Goal: Task Accomplishment & Management: Use online tool/utility

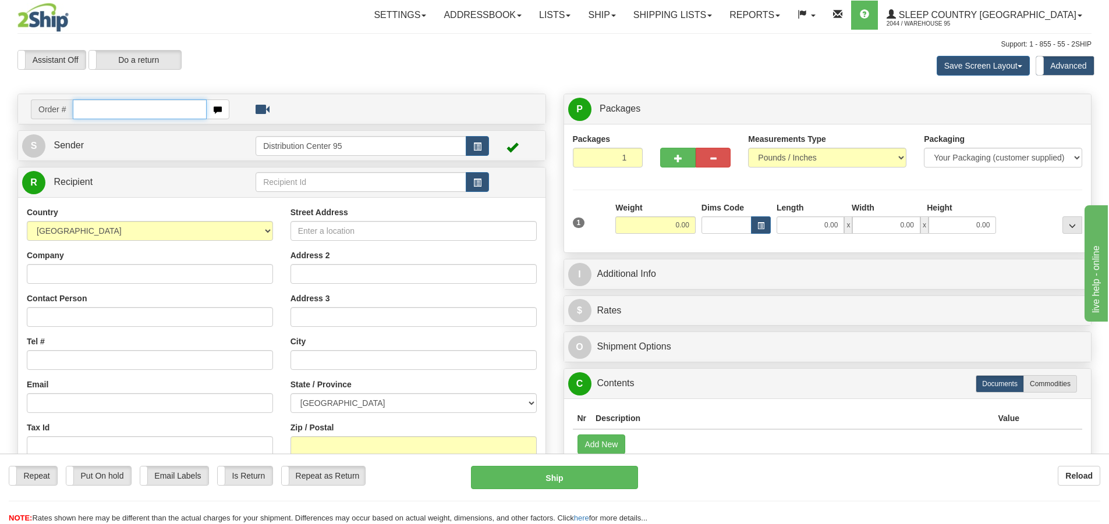
click at [144, 103] on input "text" at bounding box center [140, 110] width 134 height 20
type input "9007i163390"
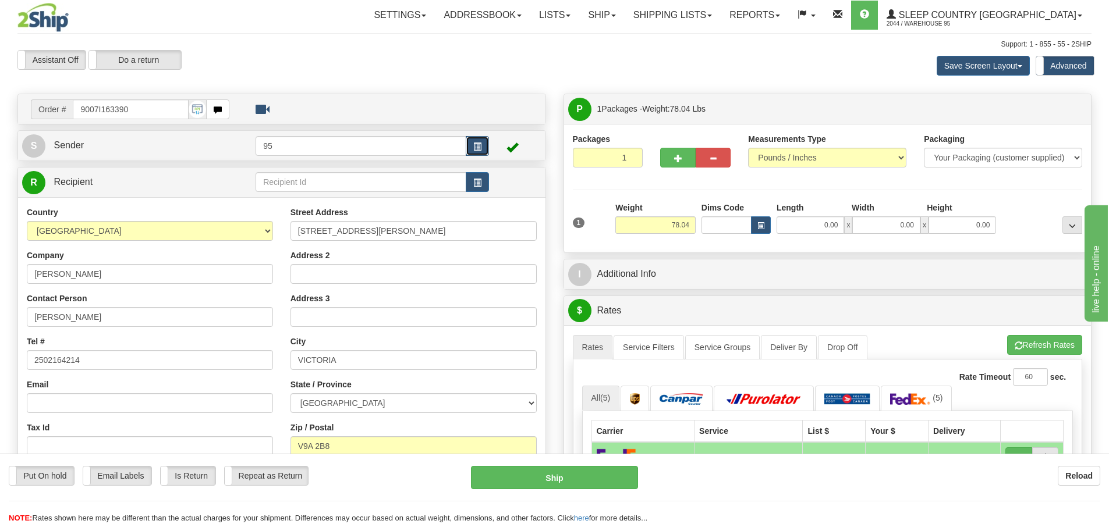
click at [476, 146] on span "button" at bounding box center [477, 147] width 8 height 8
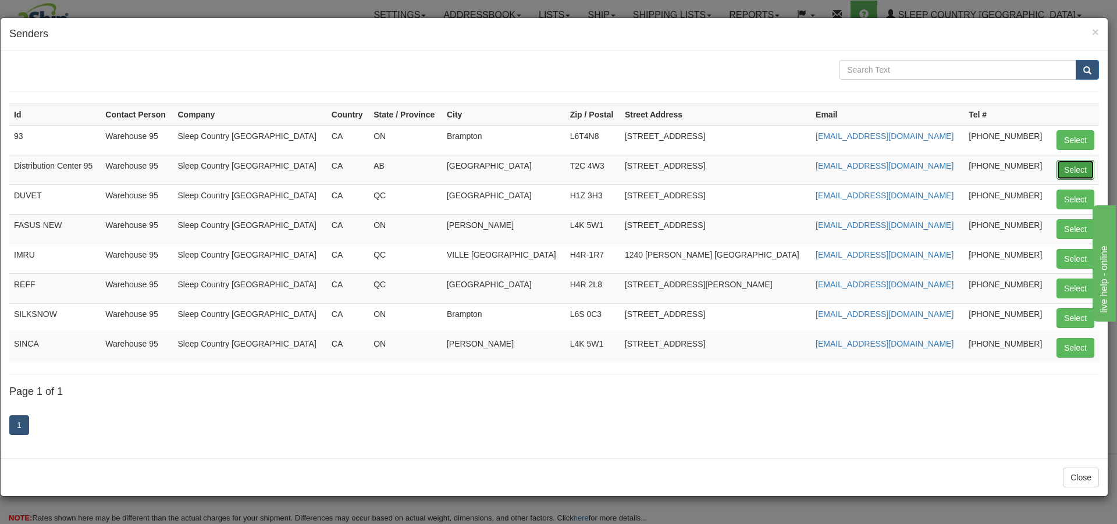
click at [1088, 166] on button "Select" at bounding box center [1076, 170] width 38 height 20
type input "Distribution Center 95"
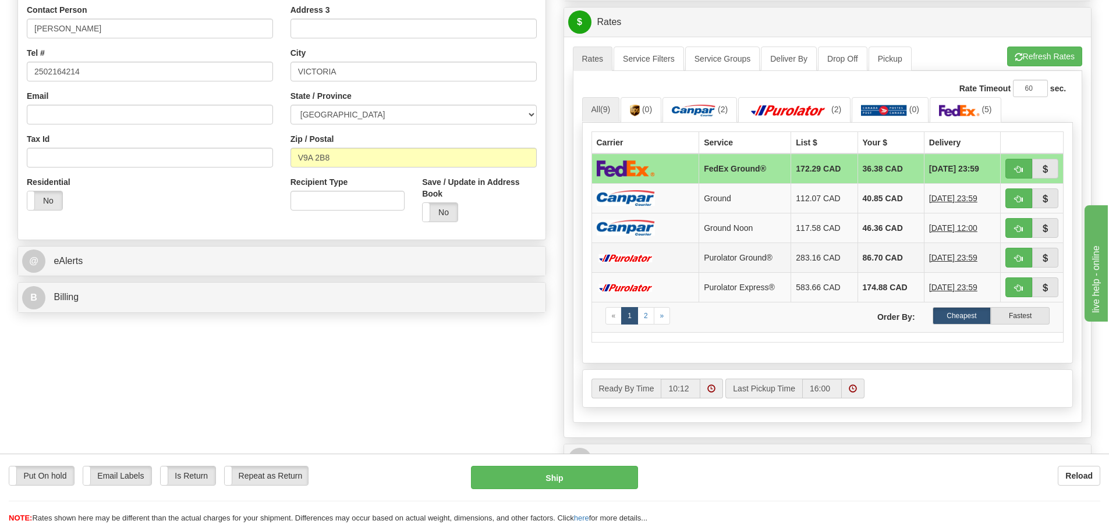
scroll to position [114, 0]
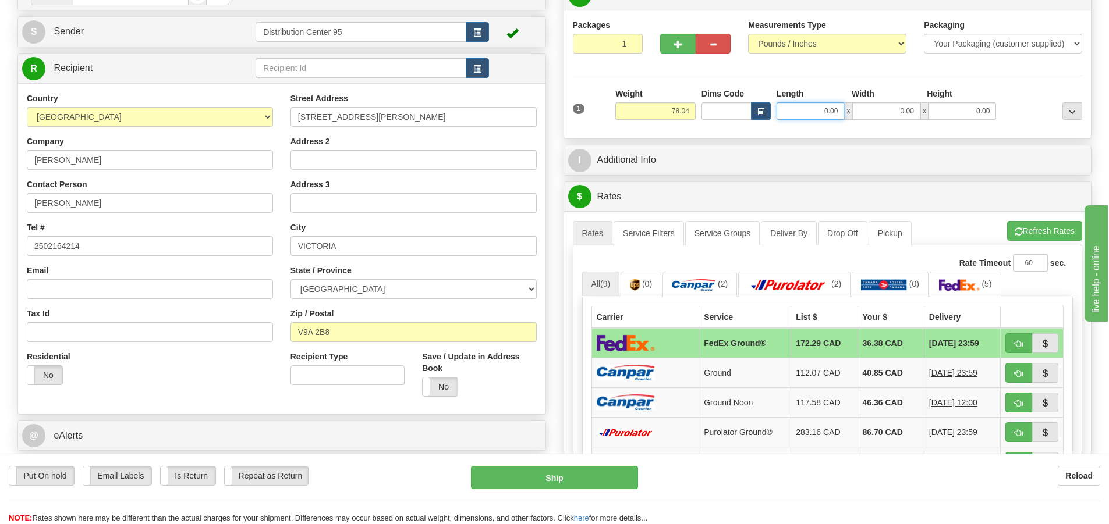
click at [804, 114] on input "0.00" at bounding box center [810, 110] width 68 height 17
type input "19.50"
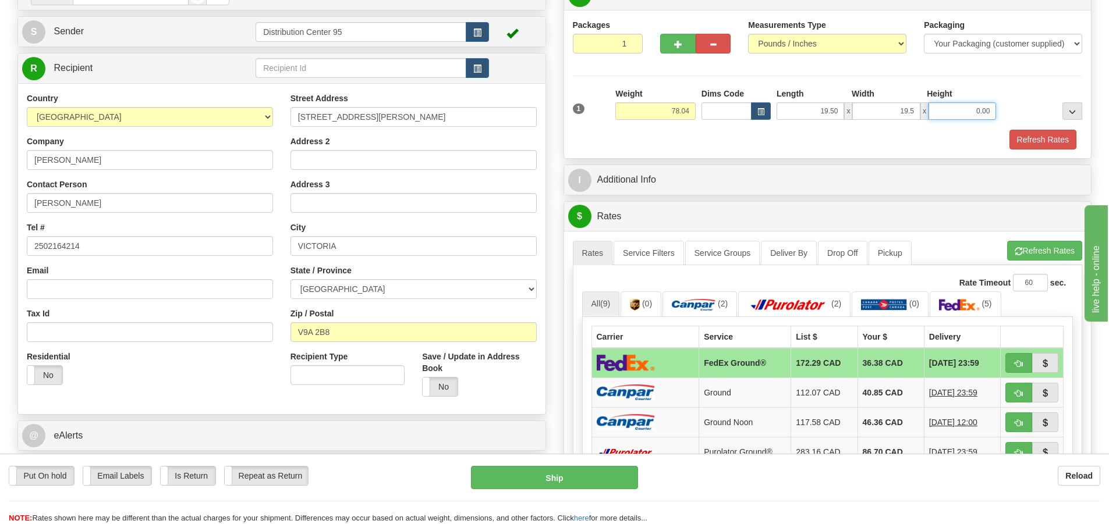
type input "19.50"
type input "43.00"
click at [1027, 141] on button "Refresh Rates" at bounding box center [1042, 140] width 67 height 20
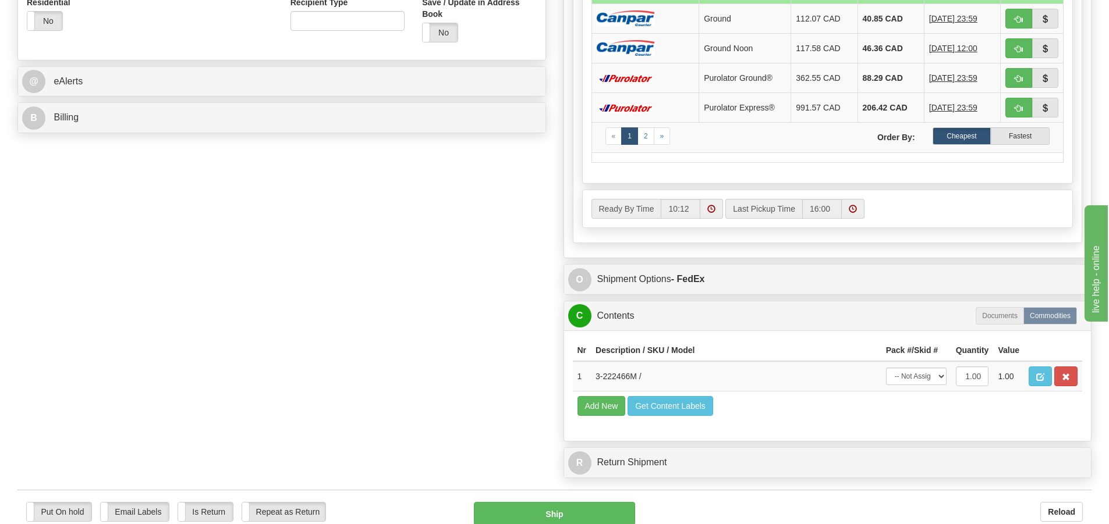
scroll to position [531, 0]
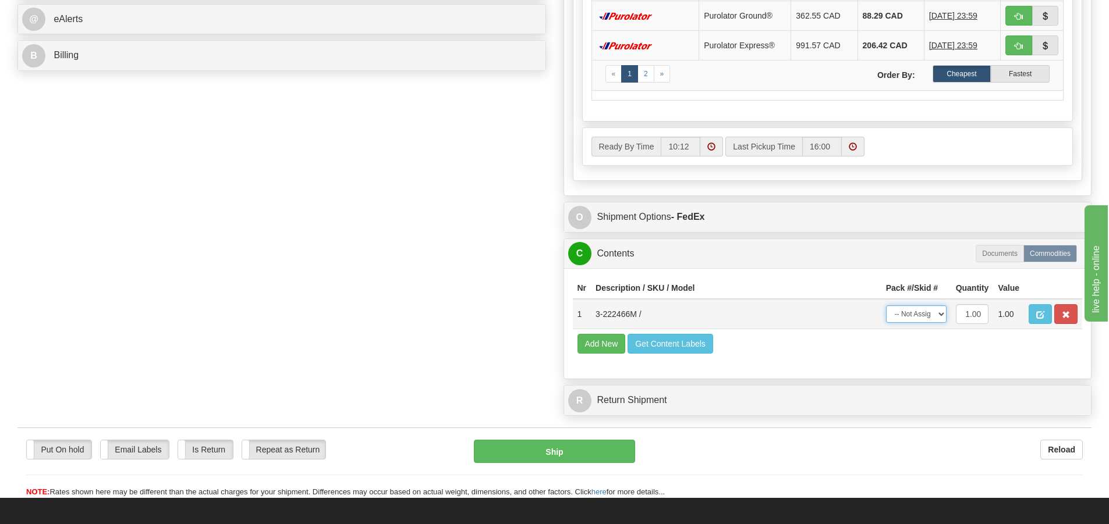
drag, startPoint x: 915, startPoint y: 310, endPoint x: 915, endPoint y: 319, distance: 8.7
click at [915, 310] on select "-- Not Assigned -- Package 1" at bounding box center [916, 314] width 61 height 17
select select "0"
click at [886, 306] on select "-- Not Assigned -- Package 1" at bounding box center [916, 314] width 61 height 17
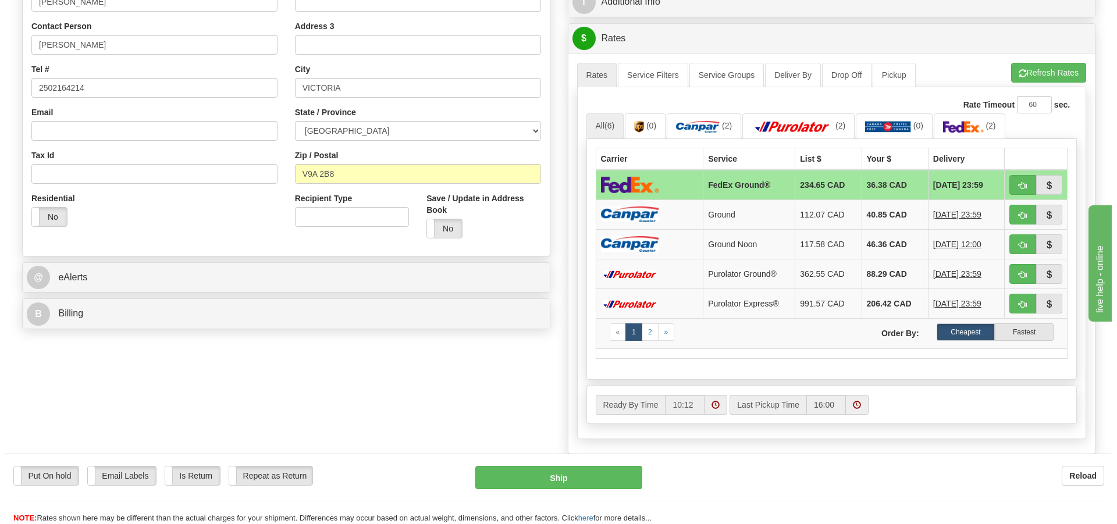
scroll to position [216, 0]
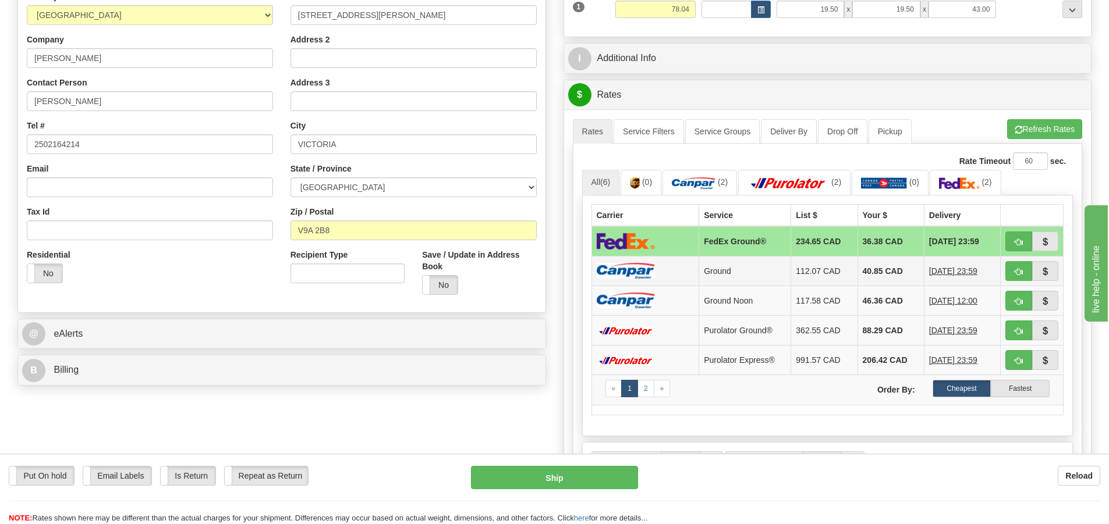
click at [743, 264] on td "Ground" at bounding box center [745, 271] width 92 height 30
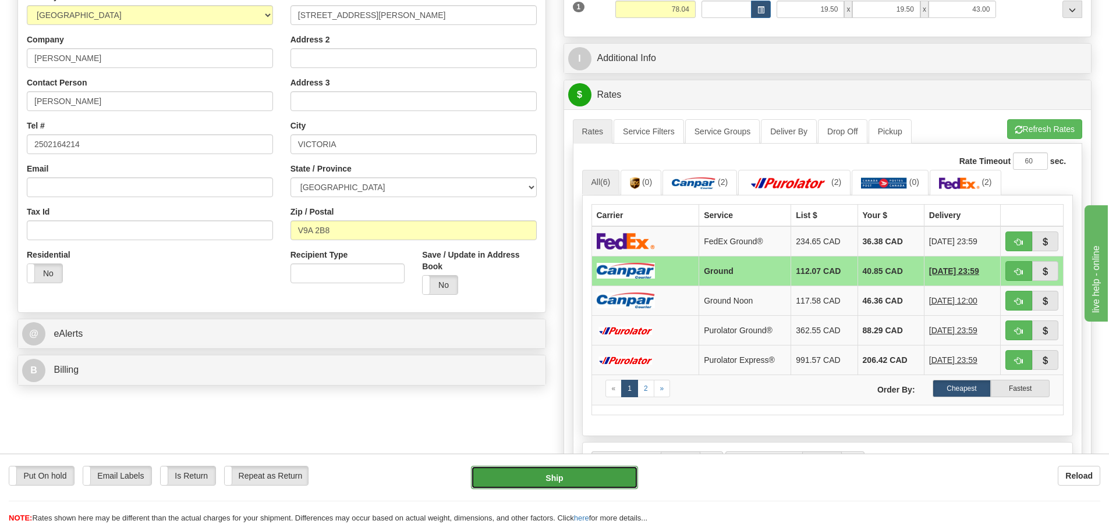
click at [550, 482] on button "Ship" at bounding box center [554, 477] width 167 height 23
type input "1"
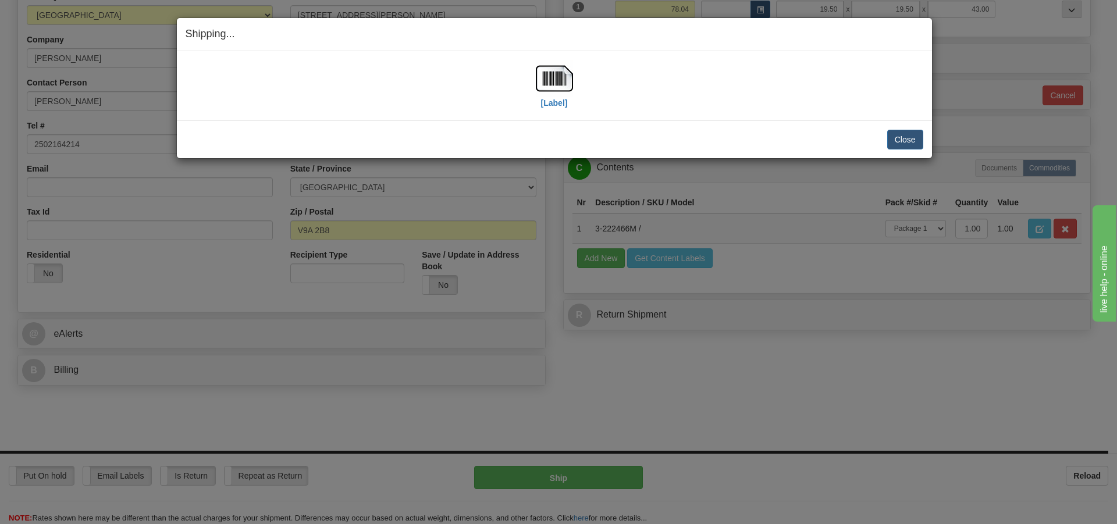
click at [540, 101] on div "[Label]" at bounding box center [554, 86] width 37 height 52
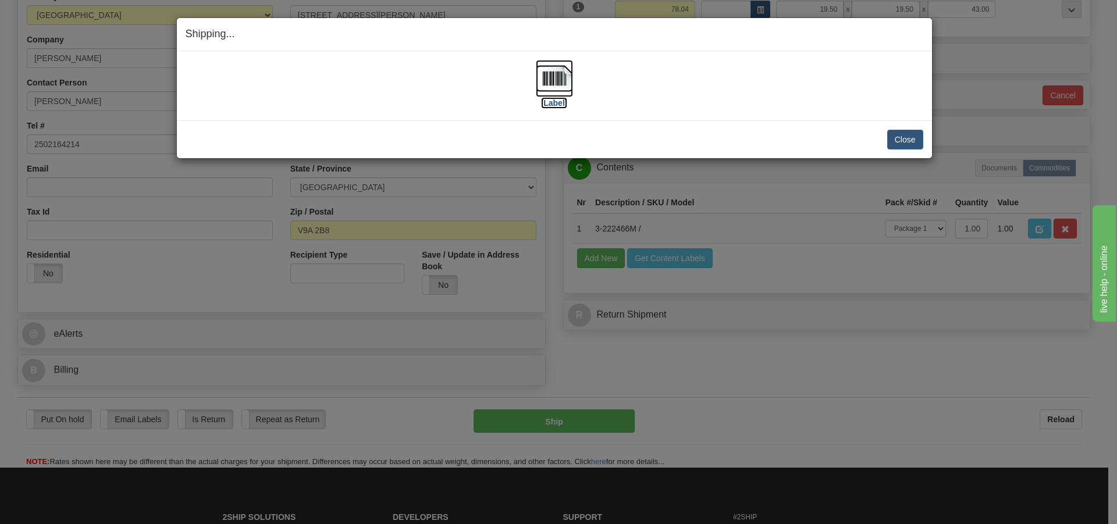
click at [551, 78] on img at bounding box center [554, 78] width 37 height 37
click at [894, 139] on button "Close" at bounding box center [906, 140] width 36 height 20
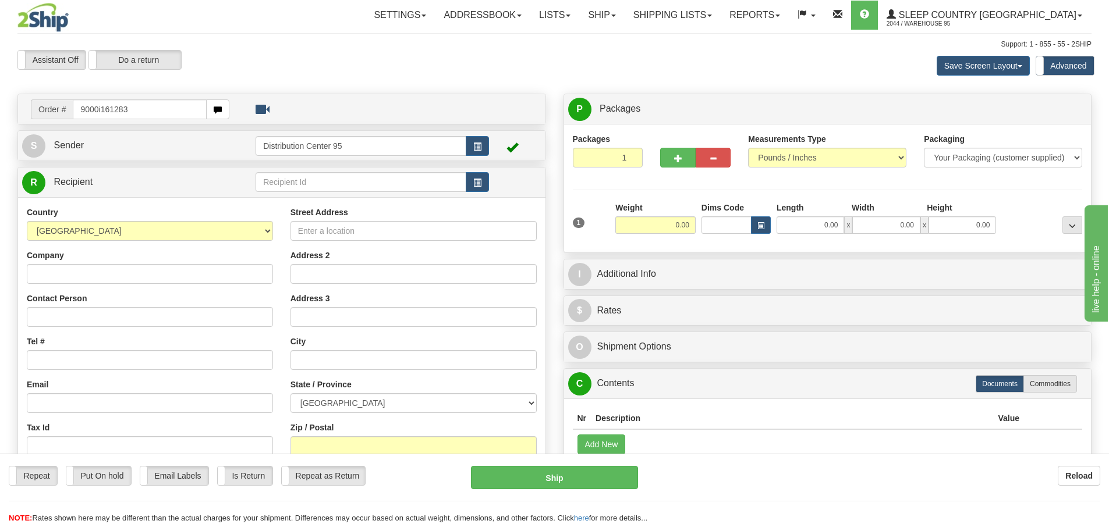
type input "9000i161283"
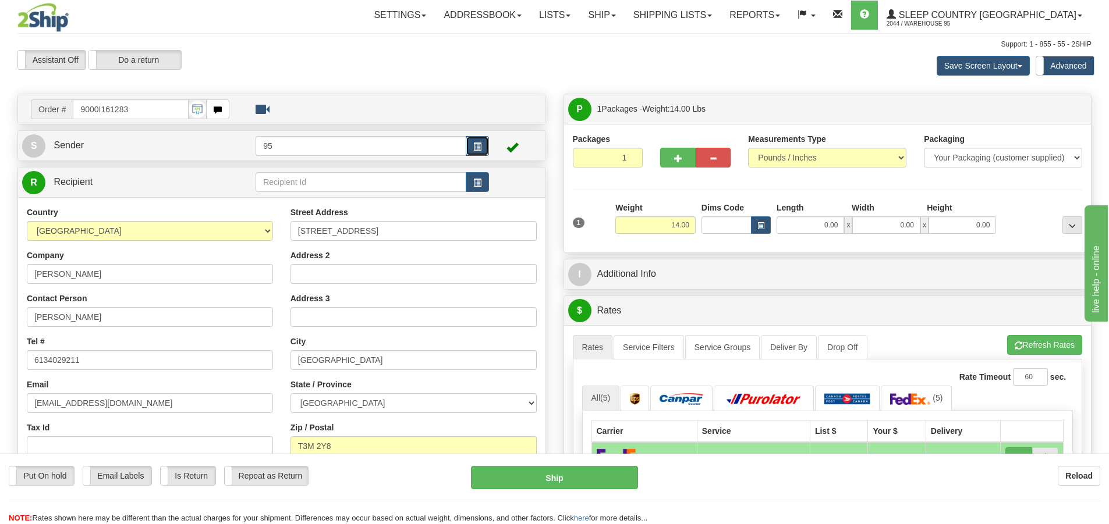
click at [474, 144] on span "button" at bounding box center [477, 147] width 8 height 8
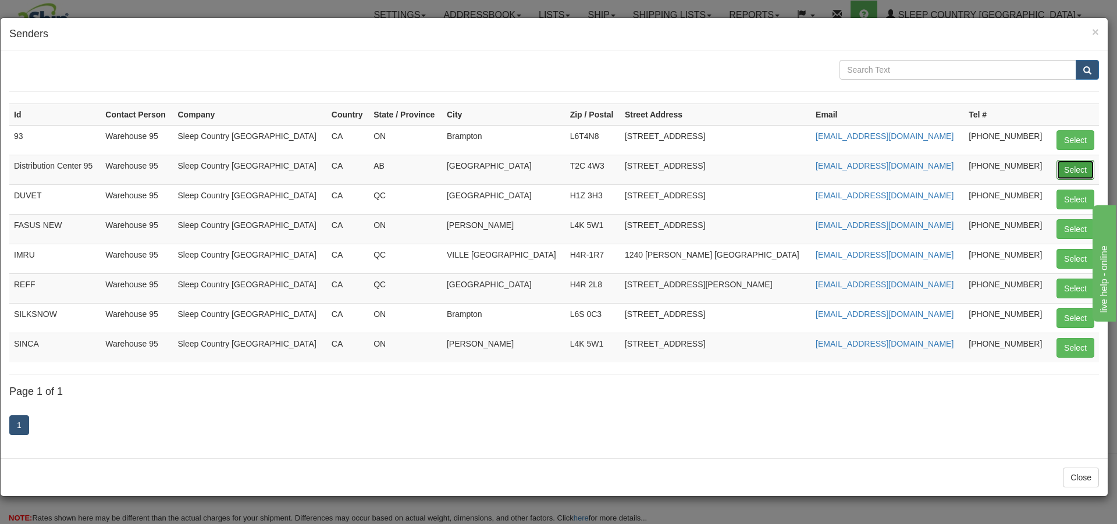
click at [1087, 170] on button "Select" at bounding box center [1076, 170] width 38 height 20
type input "Distribution Center 95"
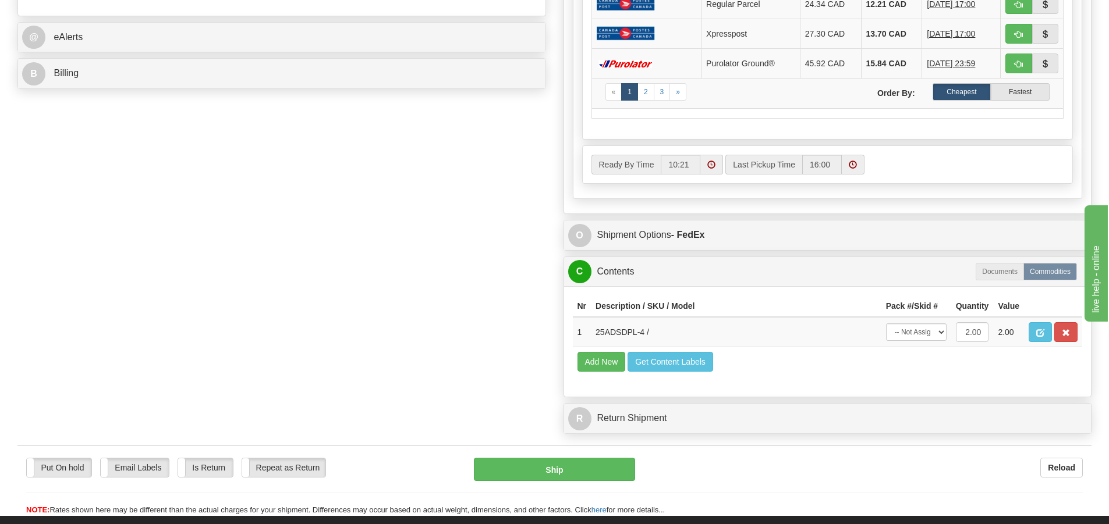
scroll to position [514, 0]
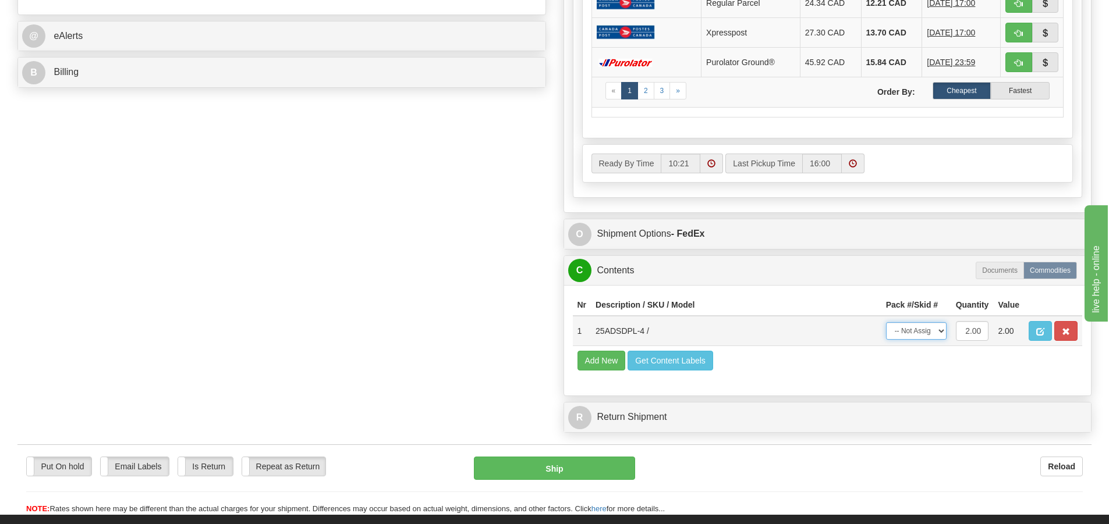
click at [909, 328] on select "-- Not Assigned -- Package 1" at bounding box center [916, 330] width 61 height 17
select select "0"
click at [886, 322] on select "-- Not Assigned -- Package 1" at bounding box center [916, 330] width 61 height 17
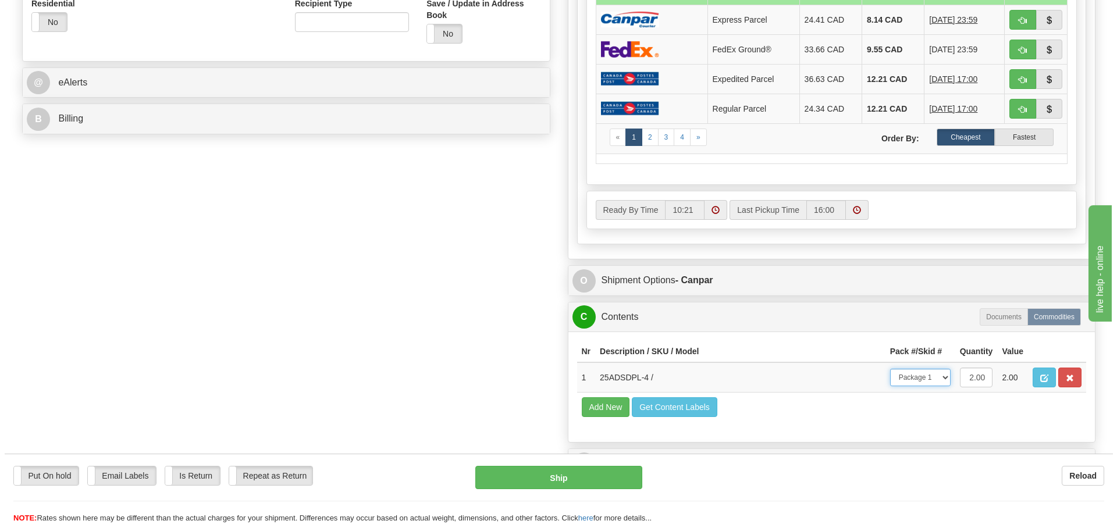
scroll to position [476, 0]
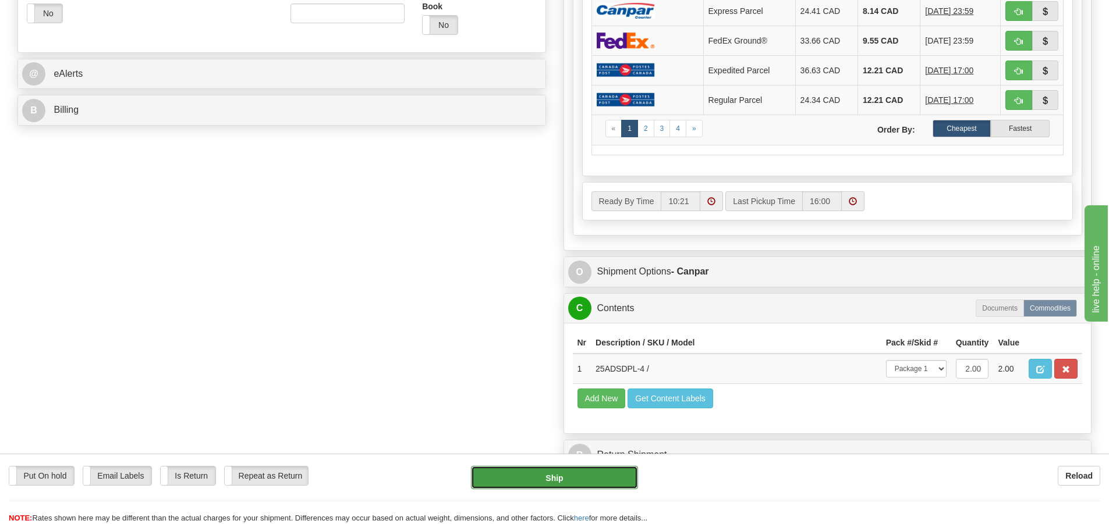
click at [562, 482] on button "Ship" at bounding box center [554, 477] width 167 height 23
type input "1"
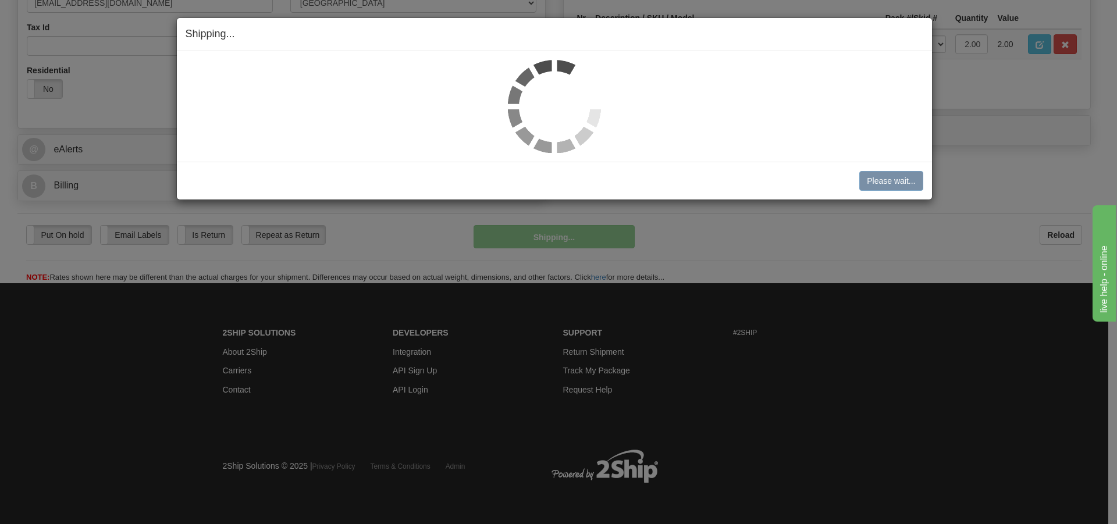
scroll to position [401, 0]
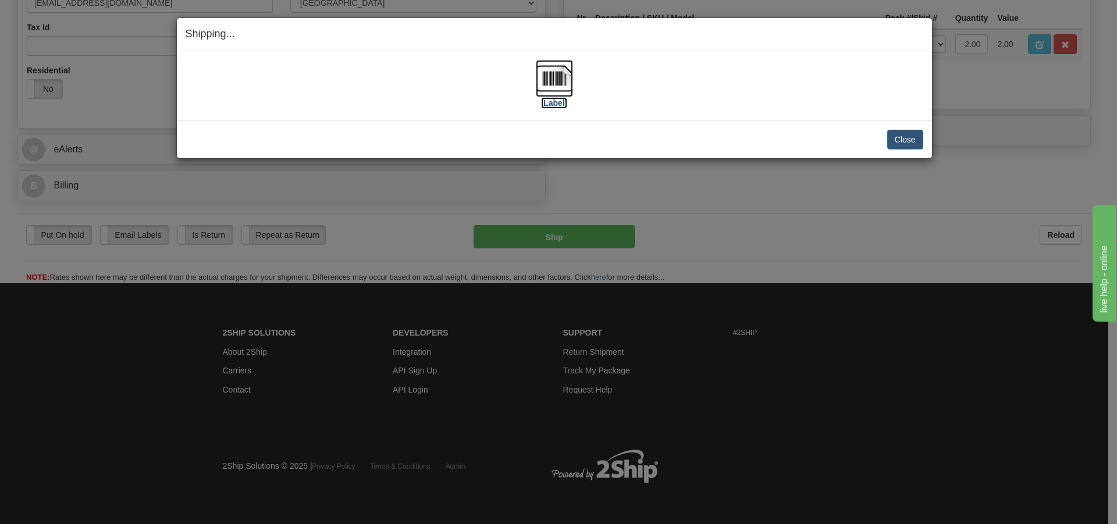
click at [571, 79] on img at bounding box center [554, 78] width 37 height 37
click at [900, 141] on button "Close" at bounding box center [906, 140] width 36 height 20
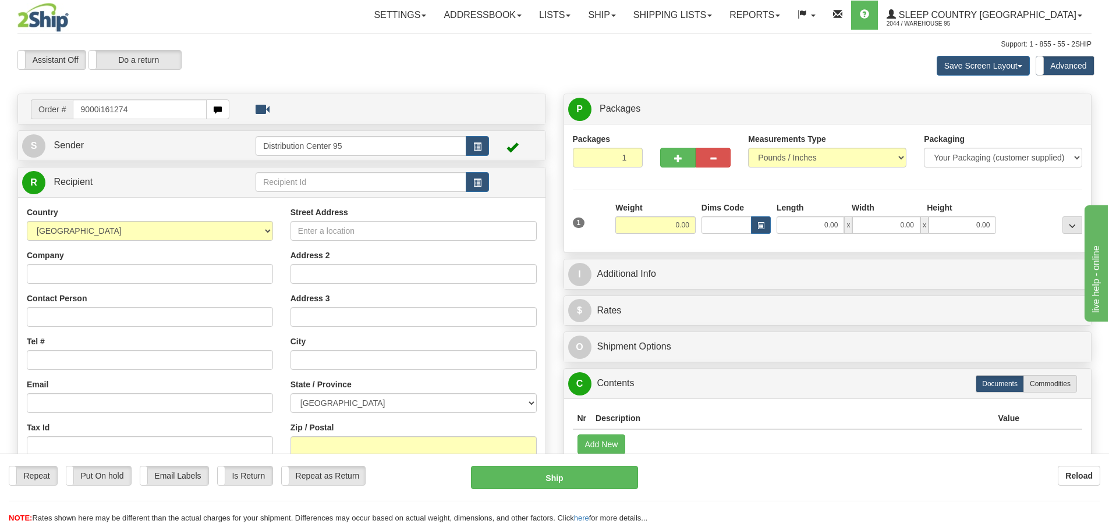
type input "9000i161274"
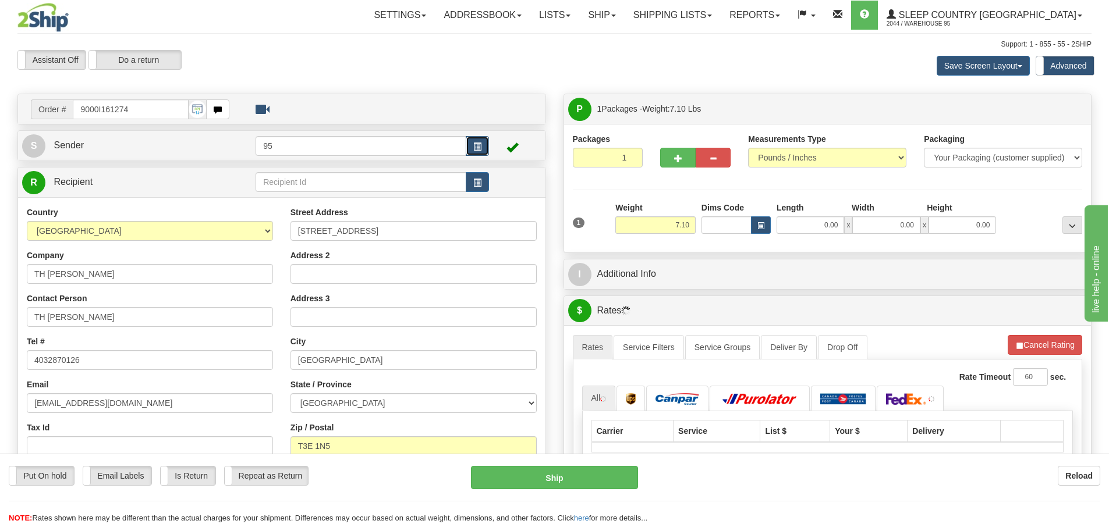
click at [482, 147] on button "button" at bounding box center [477, 146] width 23 height 20
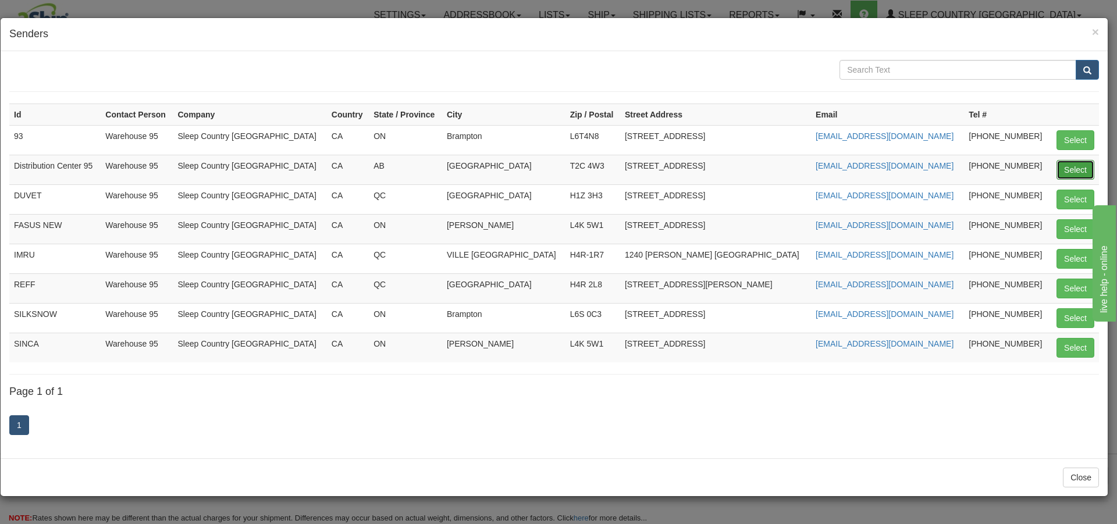
click at [1084, 171] on button "Select" at bounding box center [1076, 170] width 38 height 20
type input "Distribution Center 95"
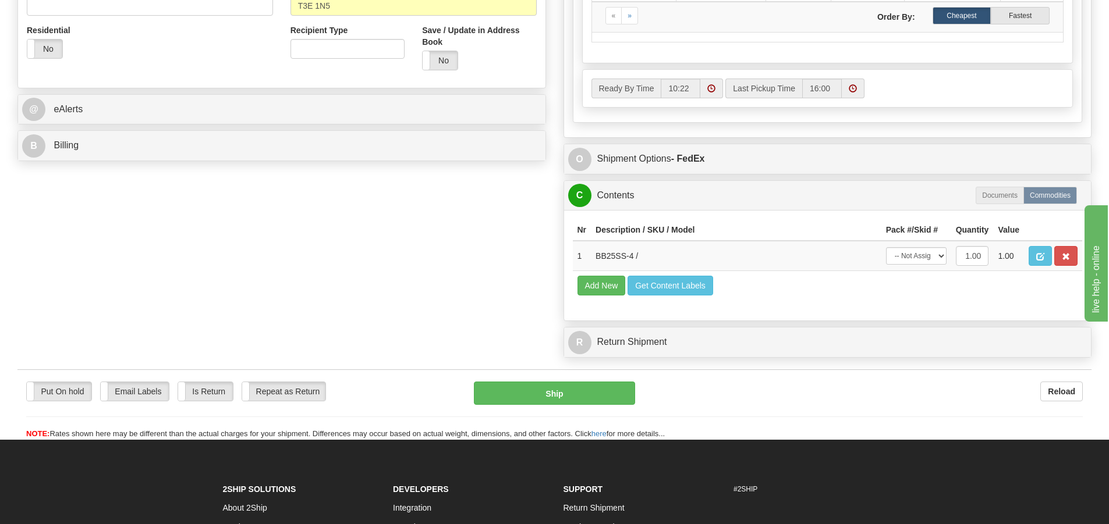
scroll to position [526, 0]
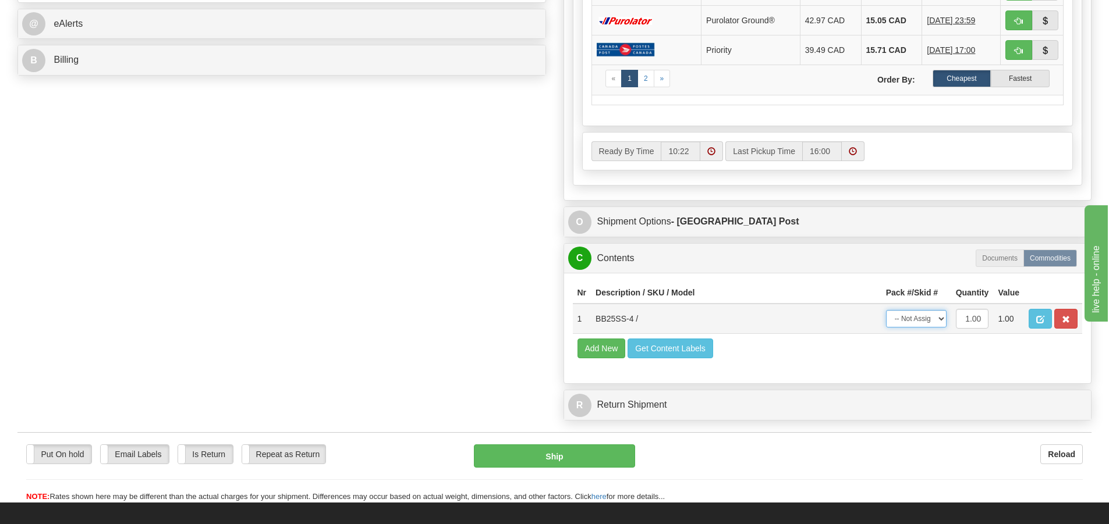
drag, startPoint x: 904, startPoint y: 314, endPoint x: 909, endPoint y: 328, distance: 14.7
click at [904, 314] on select "-- Not Assigned -- Package 1" at bounding box center [916, 318] width 61 height 17
select select "0"
click at [886, 310] on select "-- Not Assigned -- Package 1" at bounding box center [916, 318] width 61 height 17
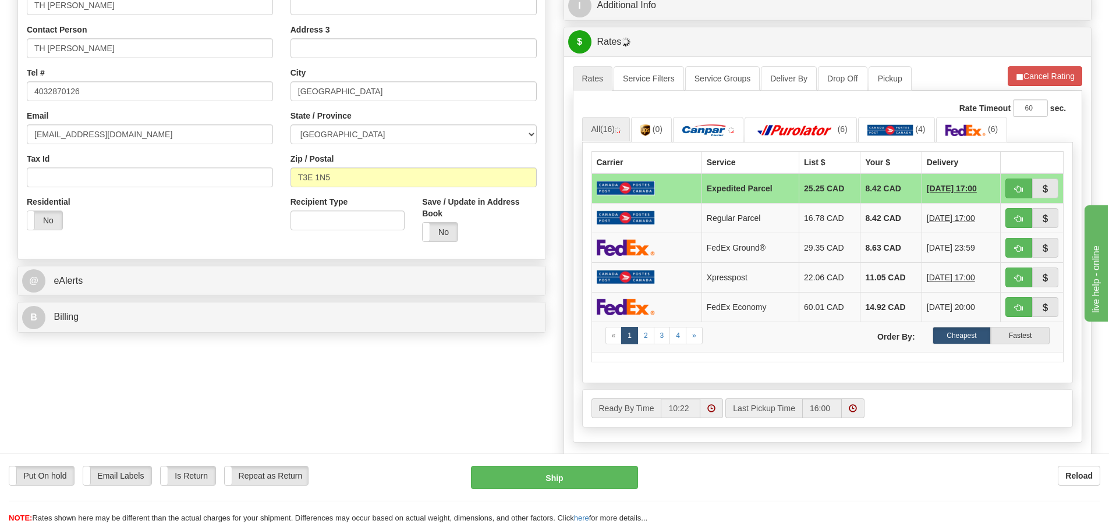
scroll to position [263, 0]
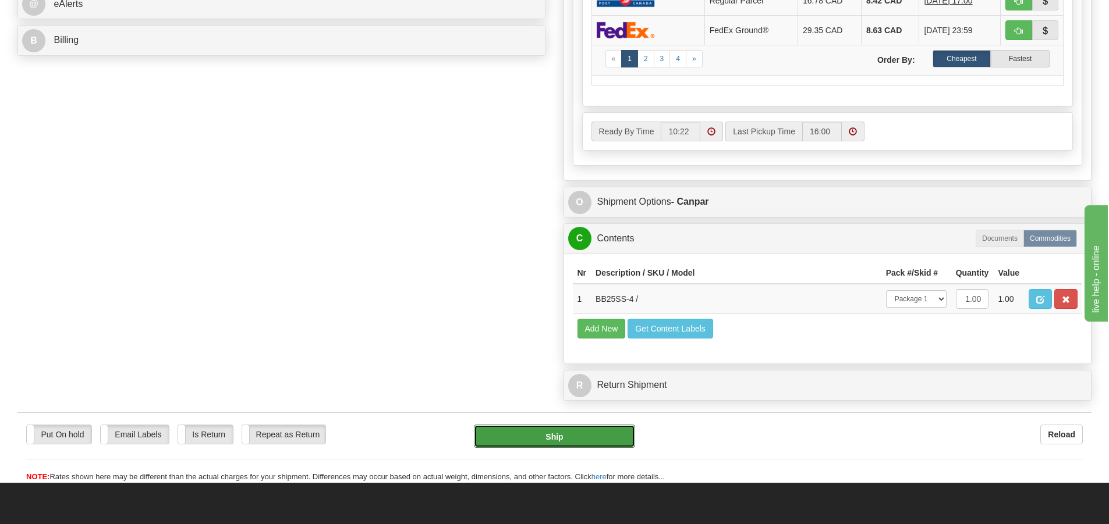
click at [590, 434] on button "Ship" at bounding box center [554, 436] width 161 height 23
type input "1"
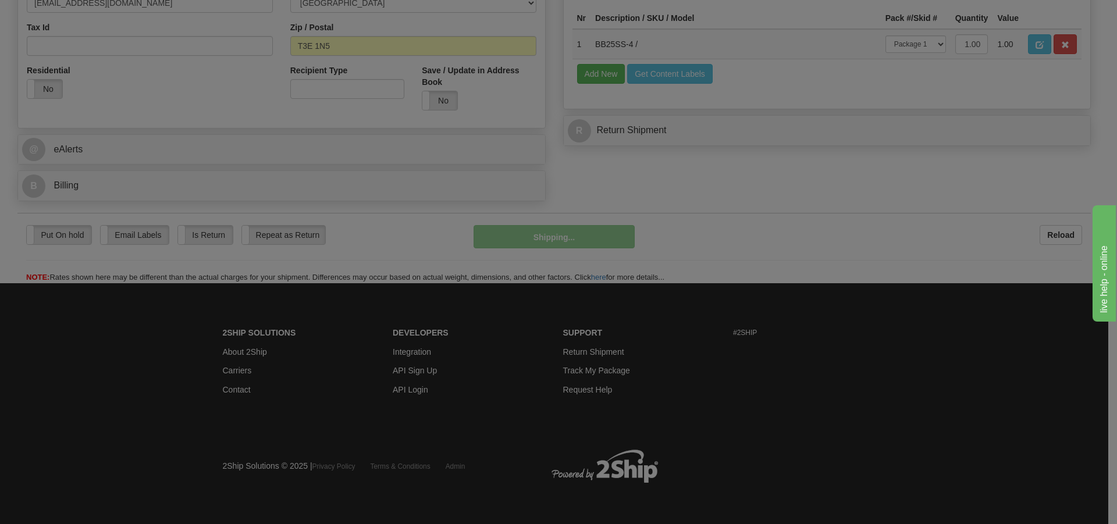
scroll to position [401, 0]
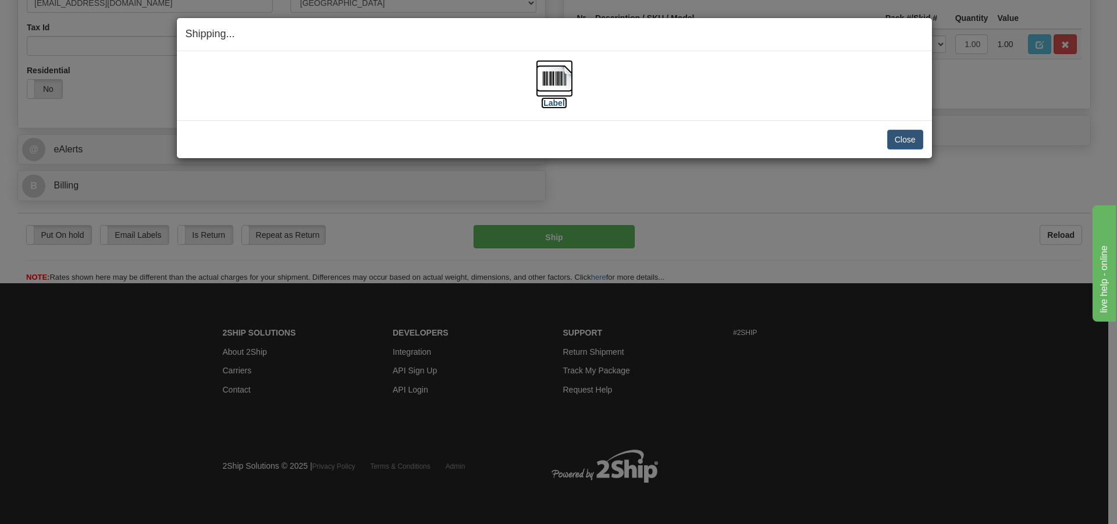
click at [560, 92] on img at bounding box center [554, 78] width 37 height 37
click at [901, 134] on button "Close" at bounding box center [906, 140] width 36 height 20
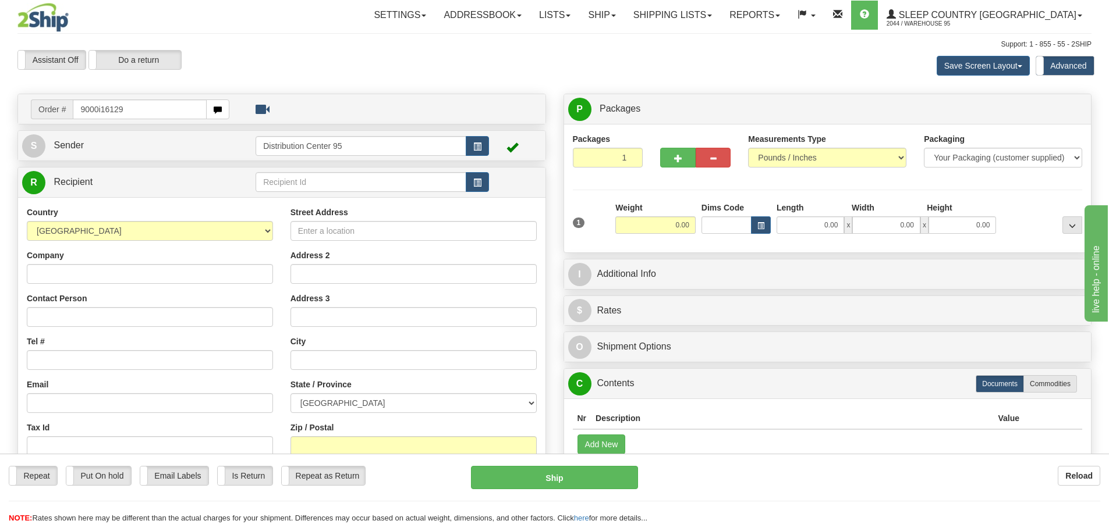
type input "9000i161292"
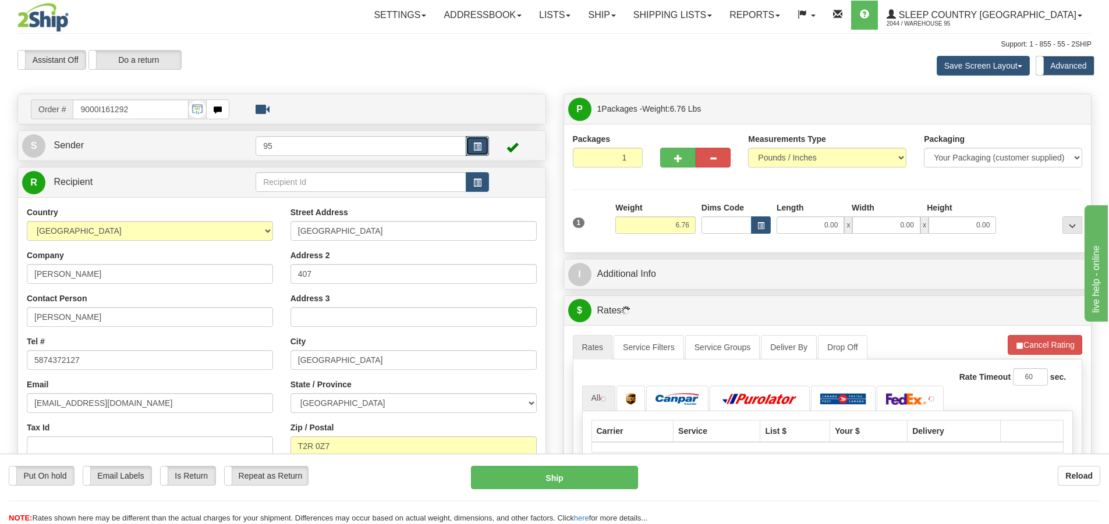
click at [469, 145] on button "button" at bounding box center [477, 146] width 23 height 20
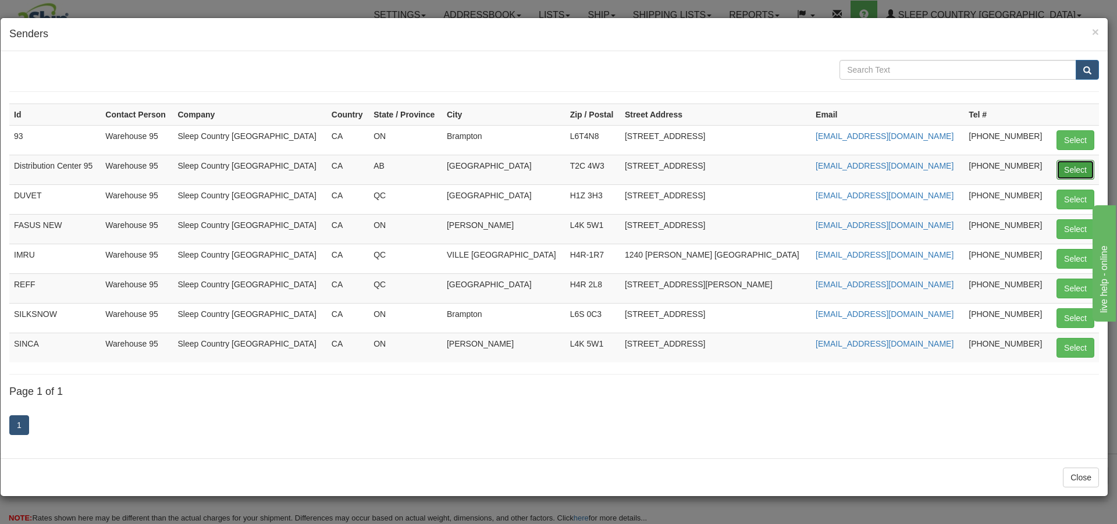
click at [1077, 166] on button "Select" at bounding box center [1076, 170] width 38 height 20
type input "Distribution Center 95"
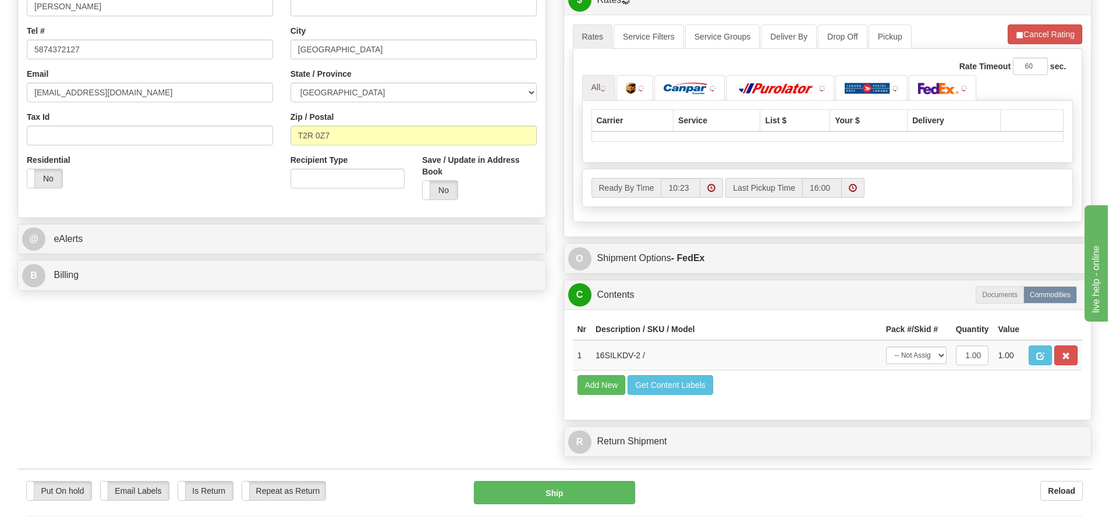
scroll to position [513, 0]
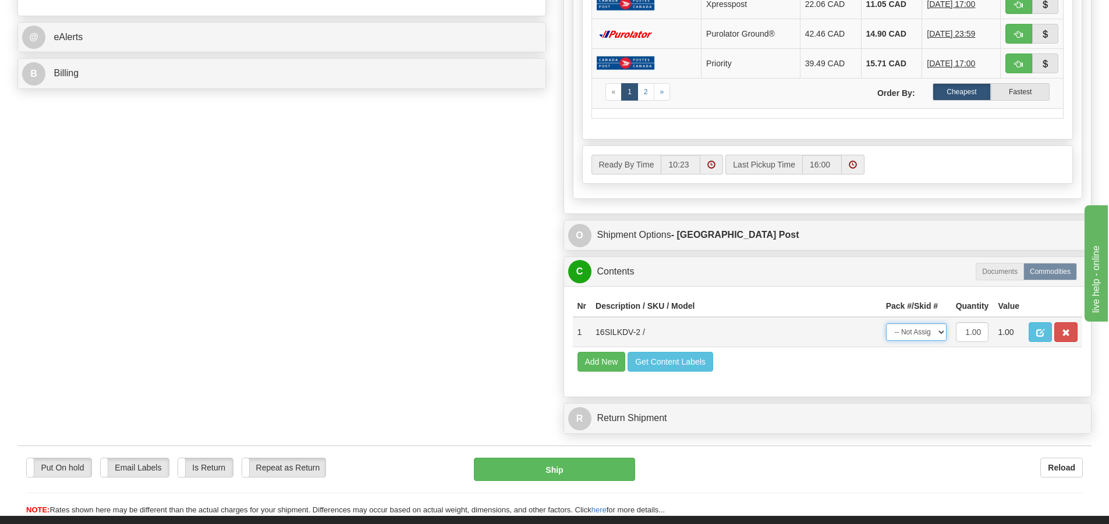
drag, startPoint x: 920, startPoint y: 329, endPoint x: 921, endPoint y: 336, distance: 7.0
click at [920, 329] on select "-- Not Assigned -- Package 1" at bounding box center [916, 332] width 61 height 17
select select "0"
click at [886, 324] on select "-- Not Assigned -- Package 1" at bounding box center [916, 332] width 61 height 17
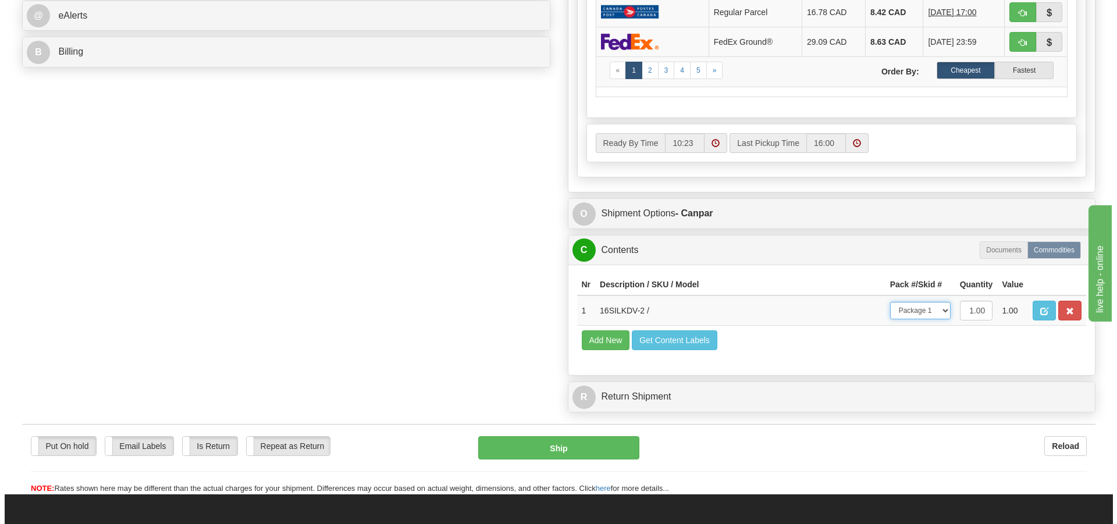
scroll to position [547, 0]
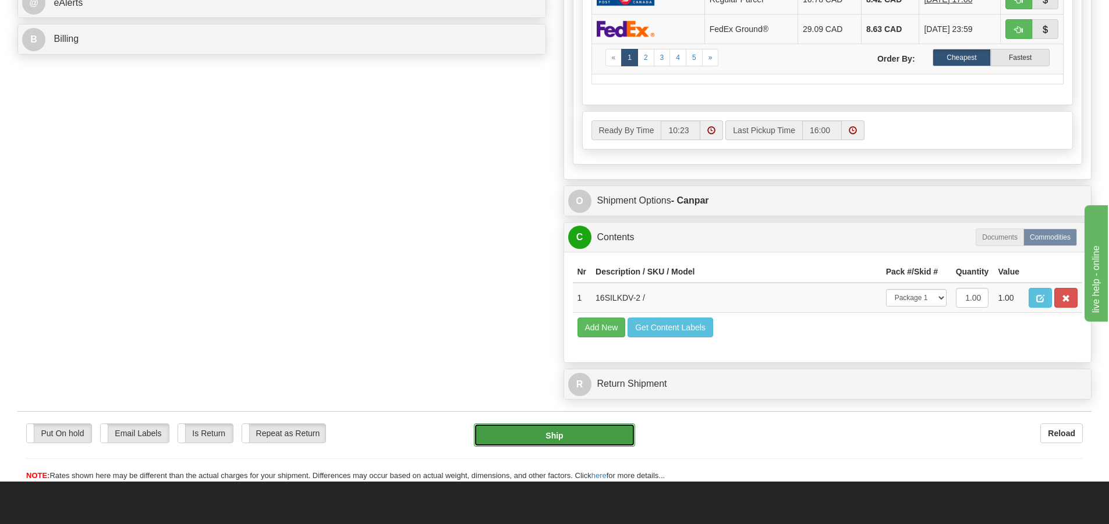
click at [558, 431] on button "Ship" at bounding box center [554, 435] width 161 height 23
type input "1"
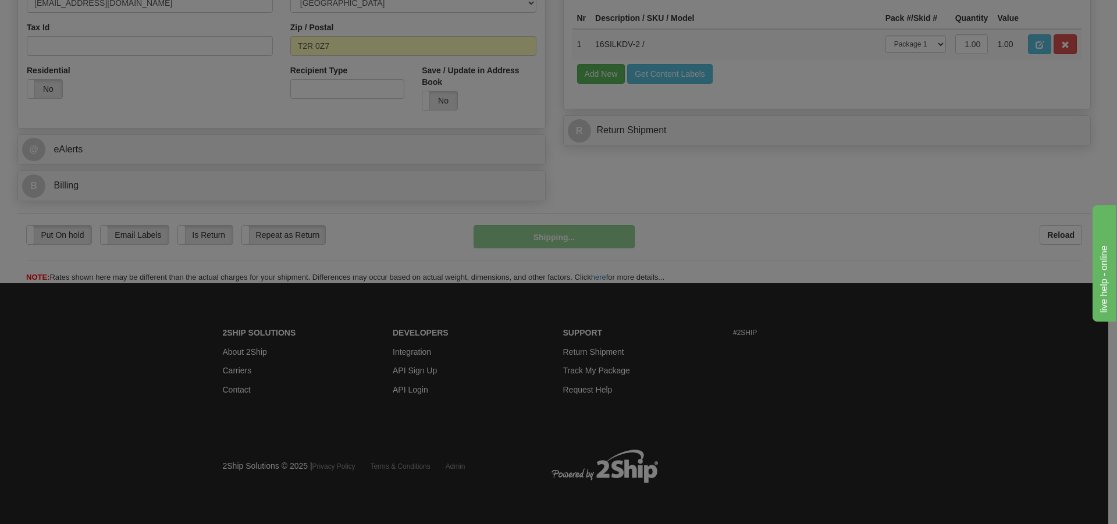
scroll to position [401, 0]
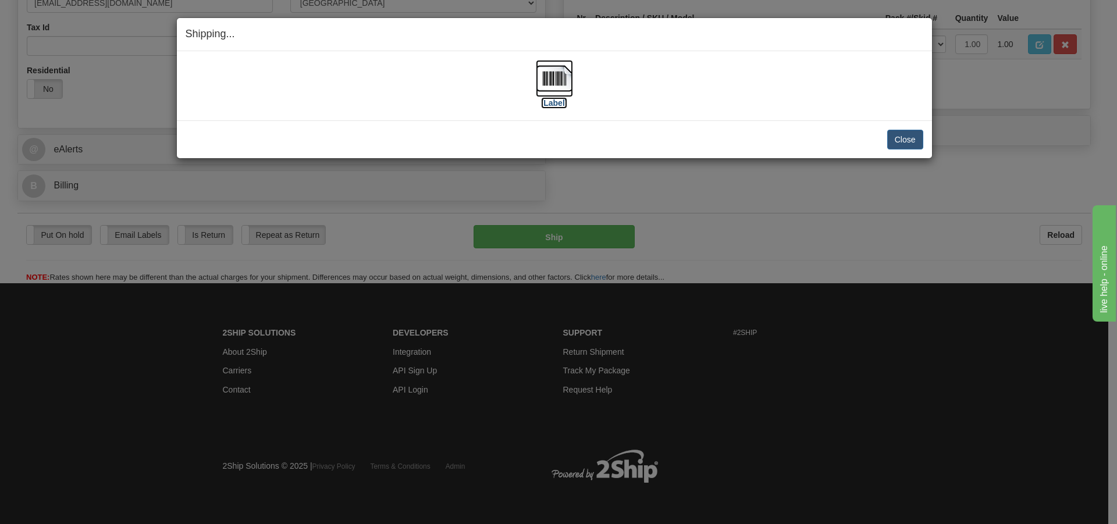
click at [552, 81] on img at bounding box center [554, 78] width 37 height 37
click at [905, 141] on button "Close" at bounding box center [906, 140] width 36 height 20
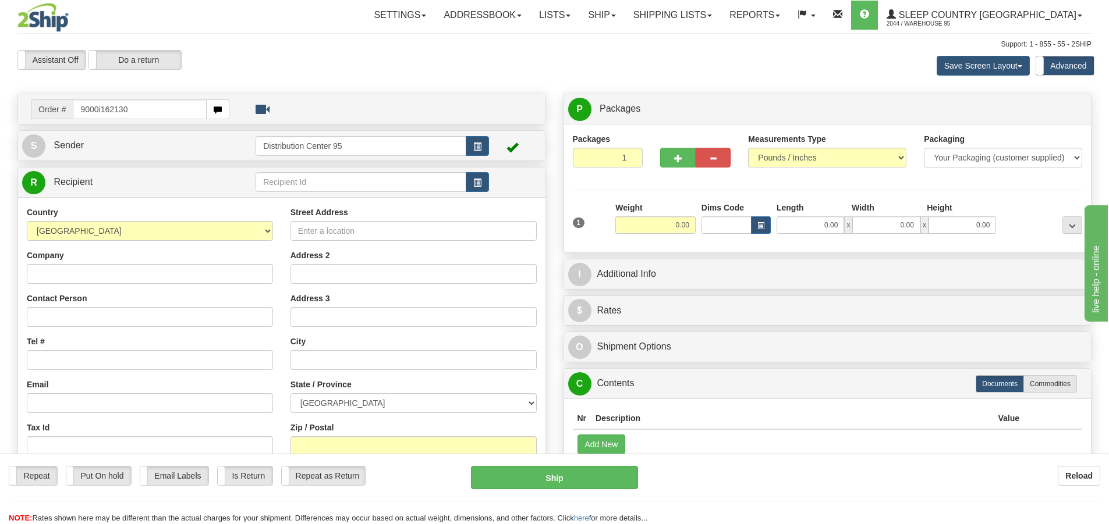
type input "9000i162130"
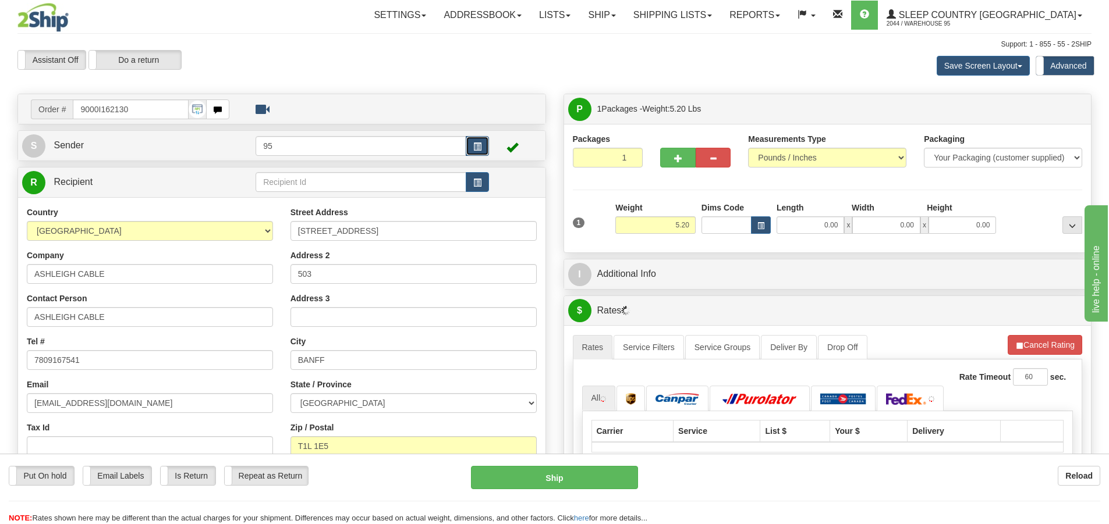
click at [477, 155] on button "button" at bounding box center [477, 146] width 23 height 20
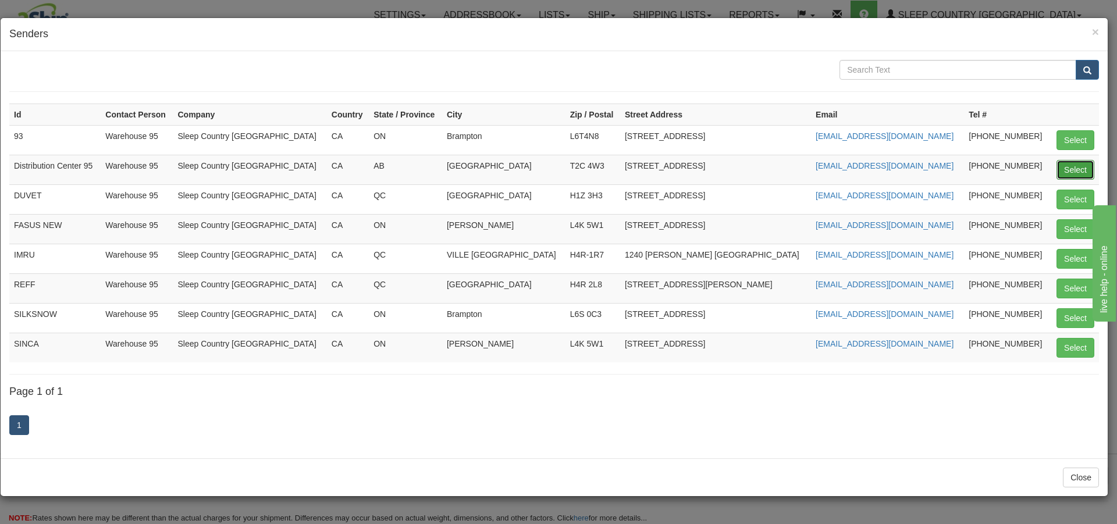
click at [1077, 169] on button "Select" at bounding box center [1076, 170] width 38 height 20
type input "Distribution Center 95"
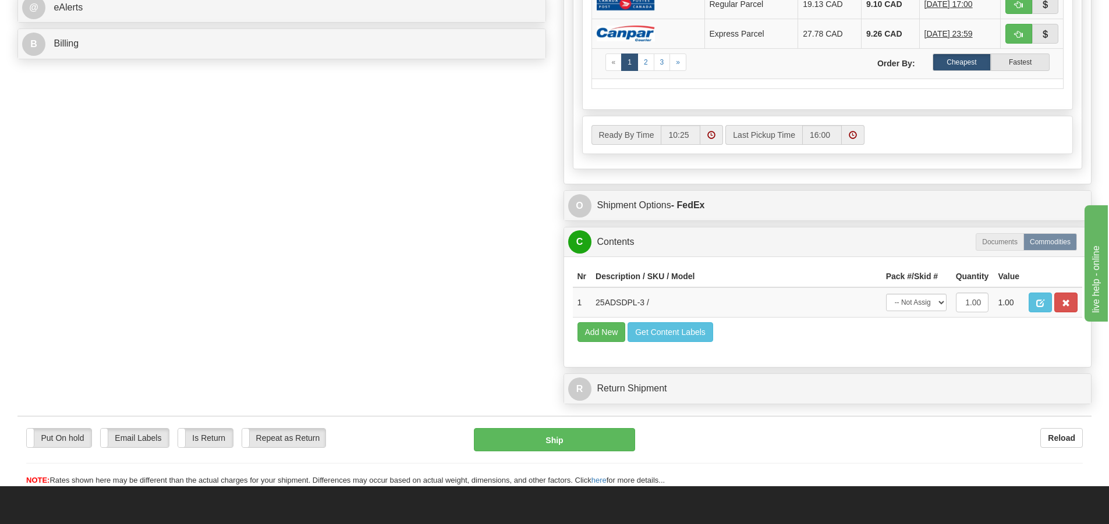
scroll to position [551, 0]
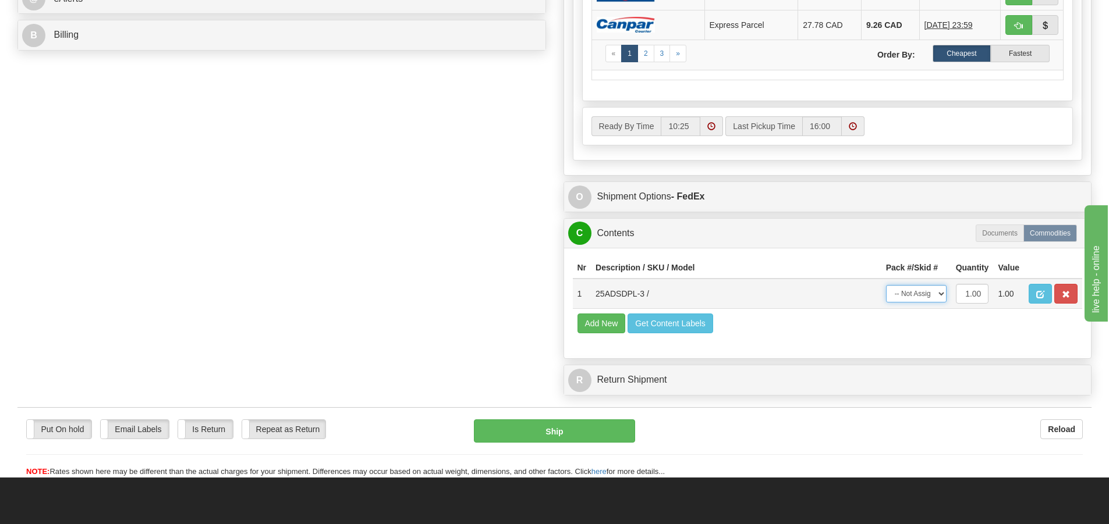
drag, startPoint x: 917, startPoint y: 290, endPoint x: 917, endPoint y: 301, distance: 11.6
click at [917, 290] on select "-- Not Assigned -- Package 1" at bounding box center [916, 293] width 61 height 17
select select "0"
click at [886, 285] on select "-- Not Assigned -- Package 1" at bounding box center [916, 293] width 61 height 17
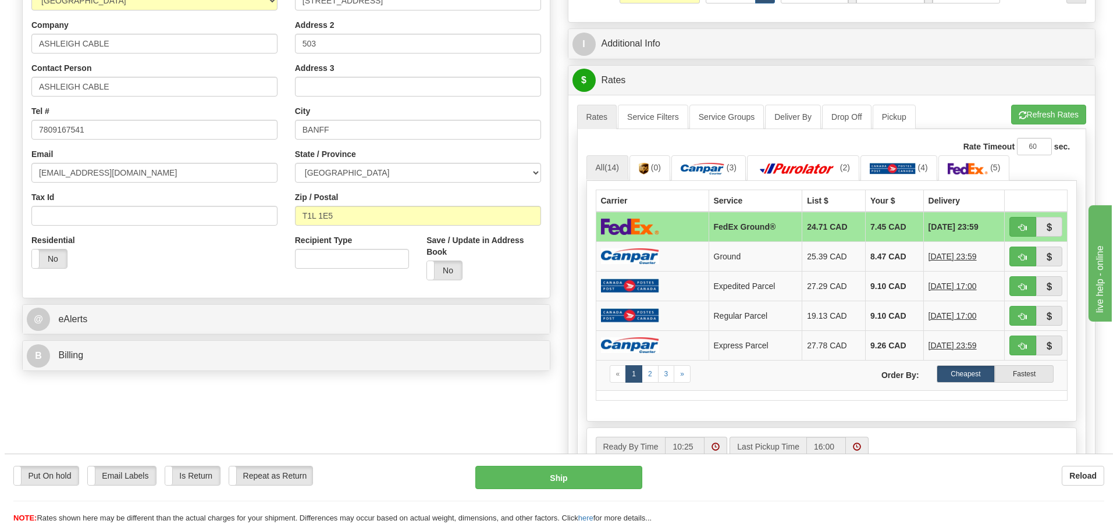
scroll to position [216, 0]
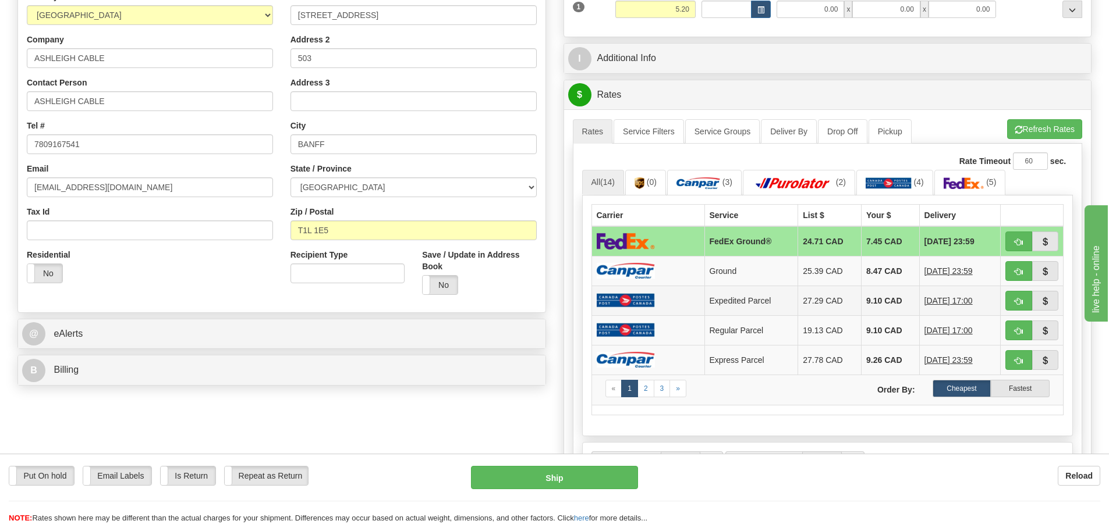
drag, startPoint x: 705, startPoint y: 276, endPoint x: 697, endPoint y: 289, distance: 14.4
click at [705, 276] on td "Ground" at bounding box center [751, 271] width 94 height 30
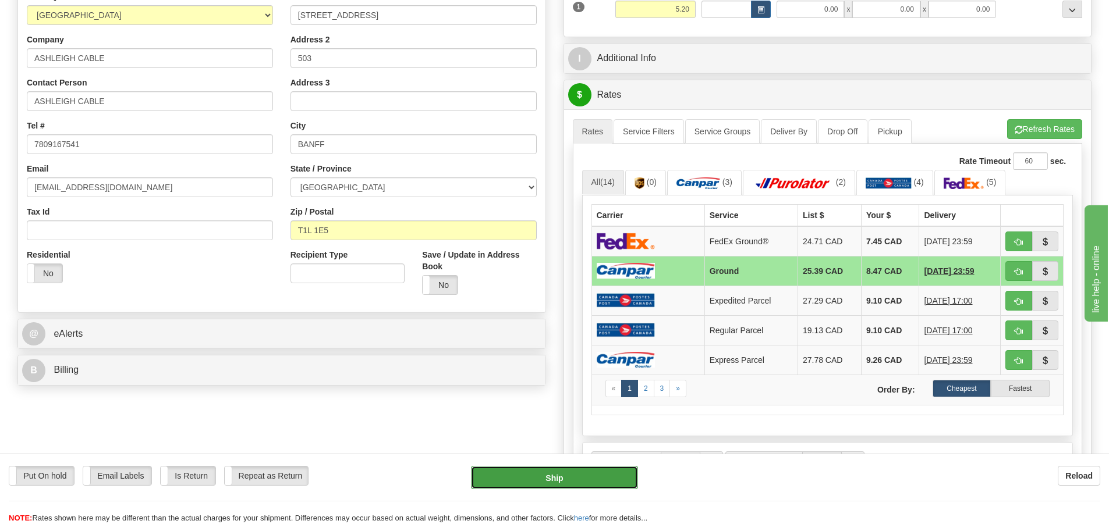
click at [578, 474] on button "Ship" at bounding box center [554, 477] width 167 height 23
type input "1"
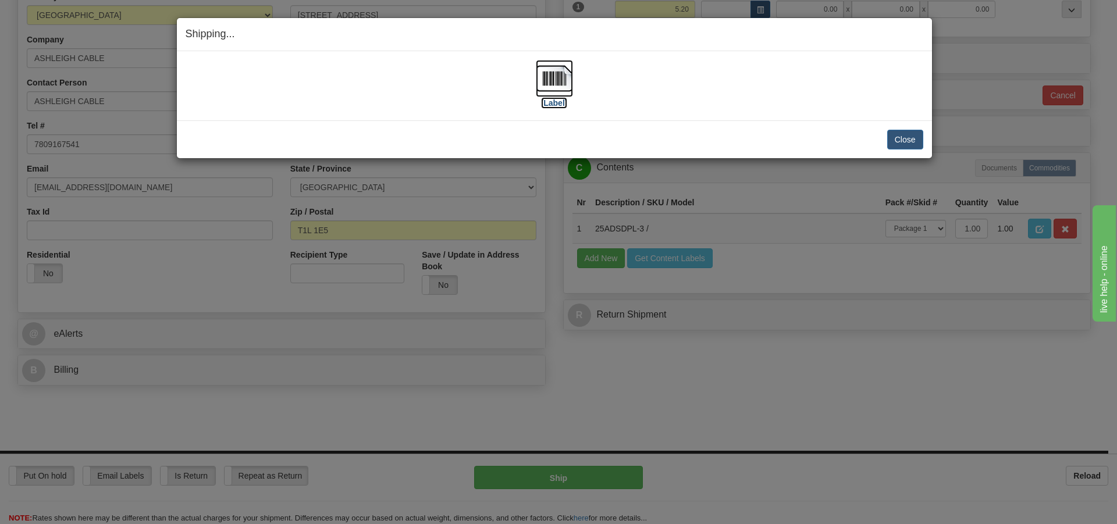
click at [556, 86] on img at bounding box center [554, 78] width 37 height 37
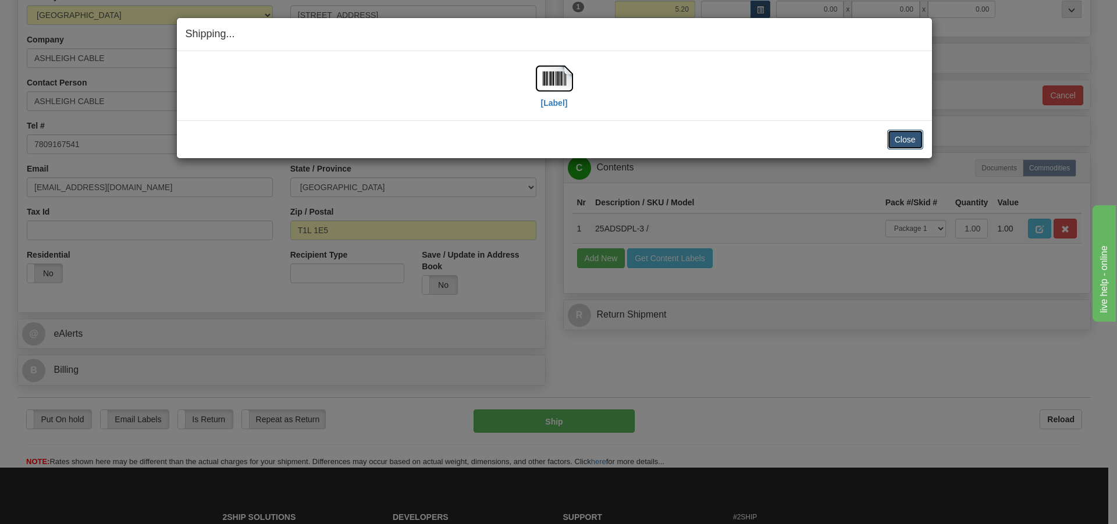
click at [907, 141] on button "Close" at bounding box center [906, 140] width 36 height 20
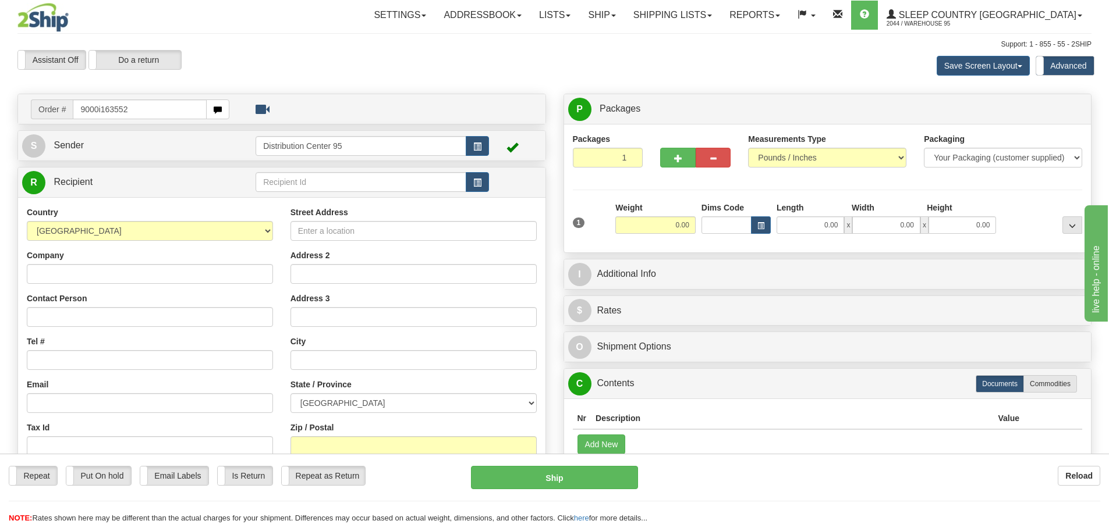
type input "9000i163552"
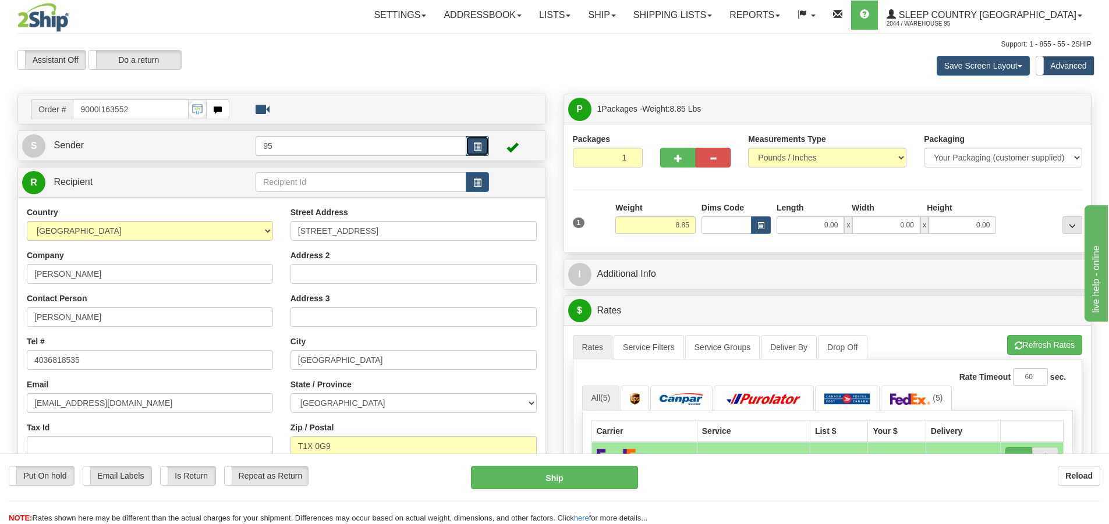
click at [474, 141] on button "button" at bounding box center [477, 146] width 23 height 20
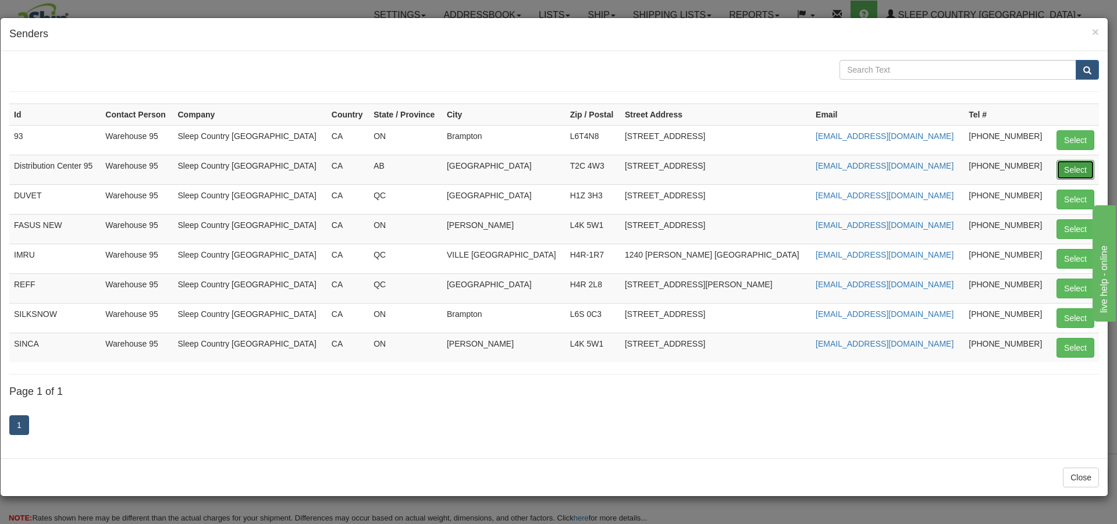
click at [1083, 167] on button "Select" at bounding box center [1076, 170] width 38 height 20
type input "Distribution Center 95"
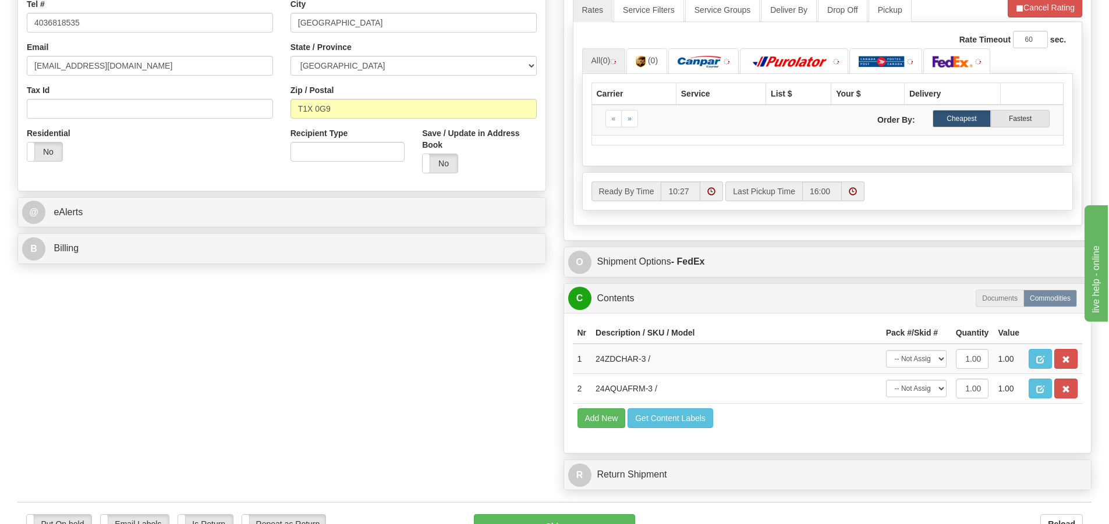
scroll to position [482, 0]
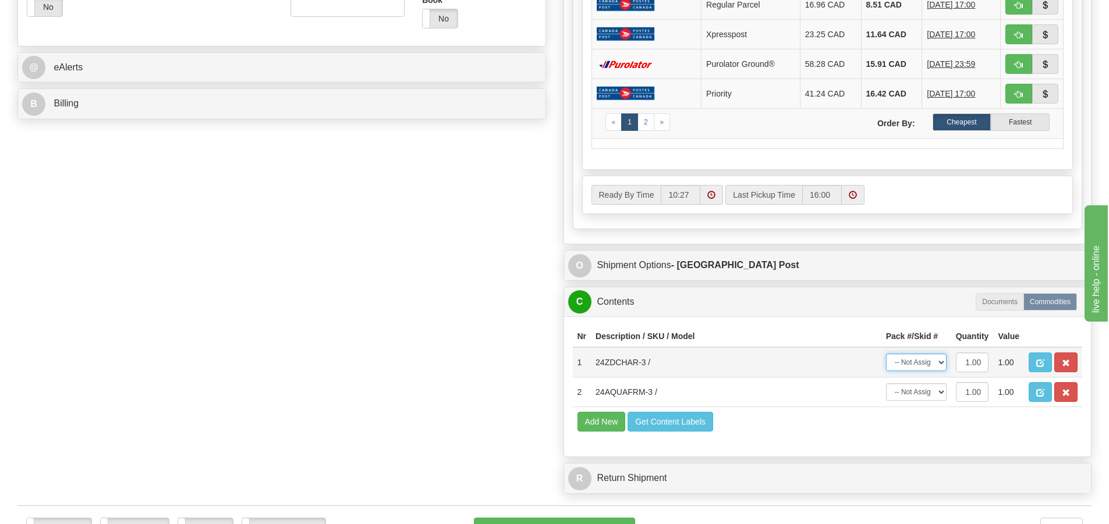
click at [927, 368] on select "-- Not Assigned -- Package 1" at bounding box center [916, 362] width 61 height 17
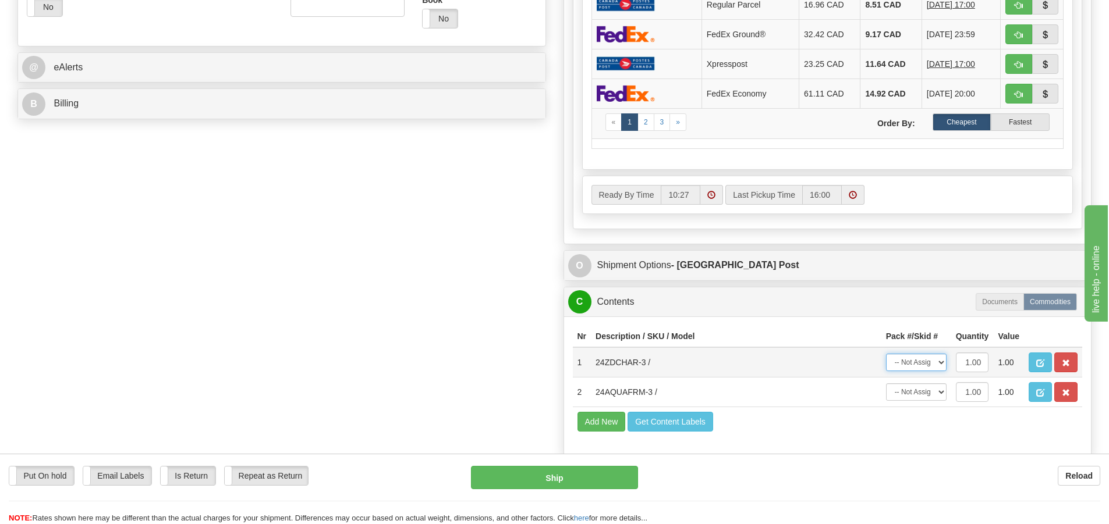
select select "0"
click at [886, 354] on select "-- Not Assigned -- Package 1" at bounding box center [916, 362] width 61 height 17
drag, startPoint x: 925, startPoint y: 390, endPoint x: 925, endPoint y: 401, distance: 11.1
click at [925, 390] on select "-- Not Assigned -- Package 1" at bounding box center [916, 392] width 61 height 17
select select "0"
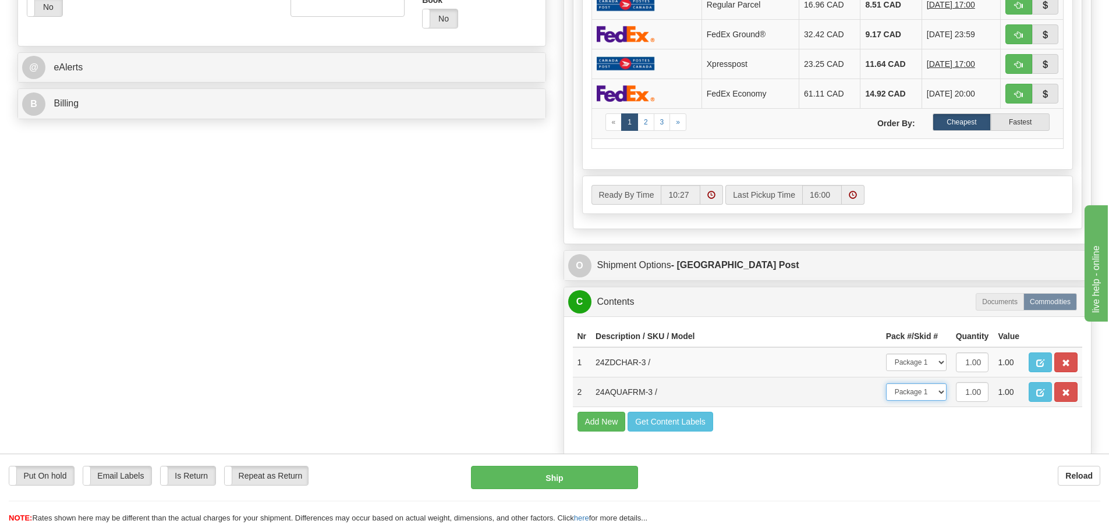
click at [886, 384] on select "-- Not Assigned -- Package 1" at bounding box center [916, 392] width 61 height 17
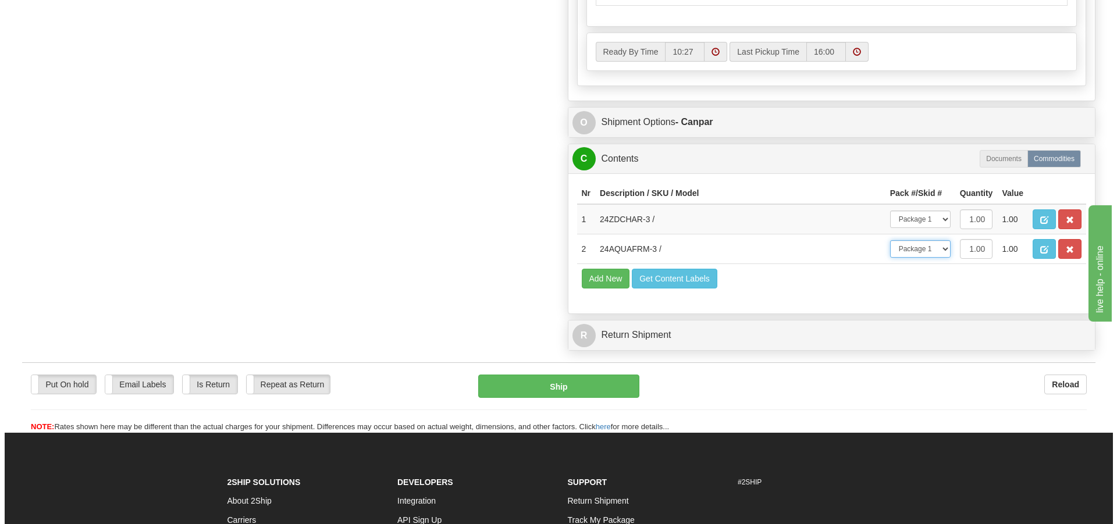
scroll to position [705, 0]
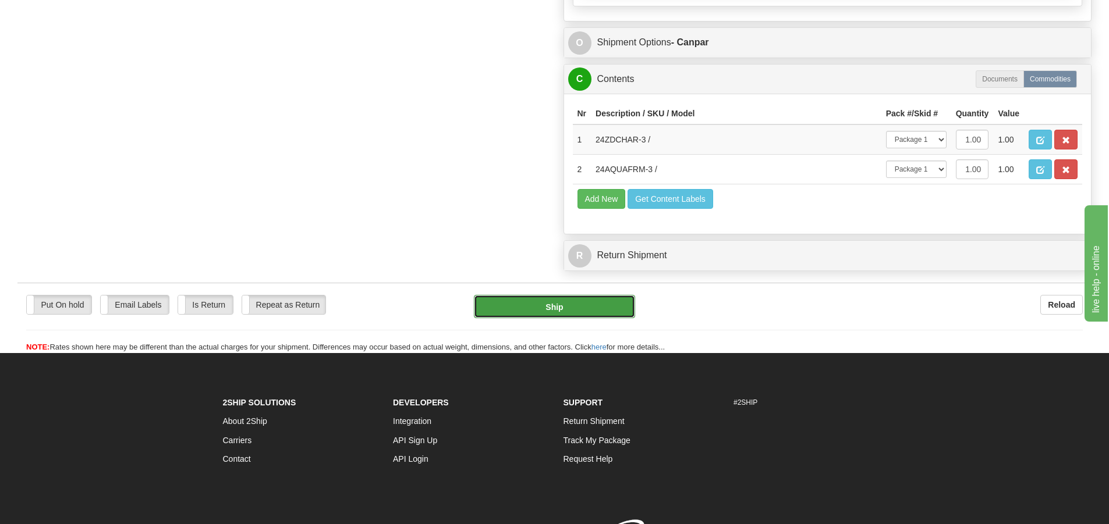
click at [509, 310] on button "Ship" at bounding box center [554, 306] width 161 height 23
type input "1"
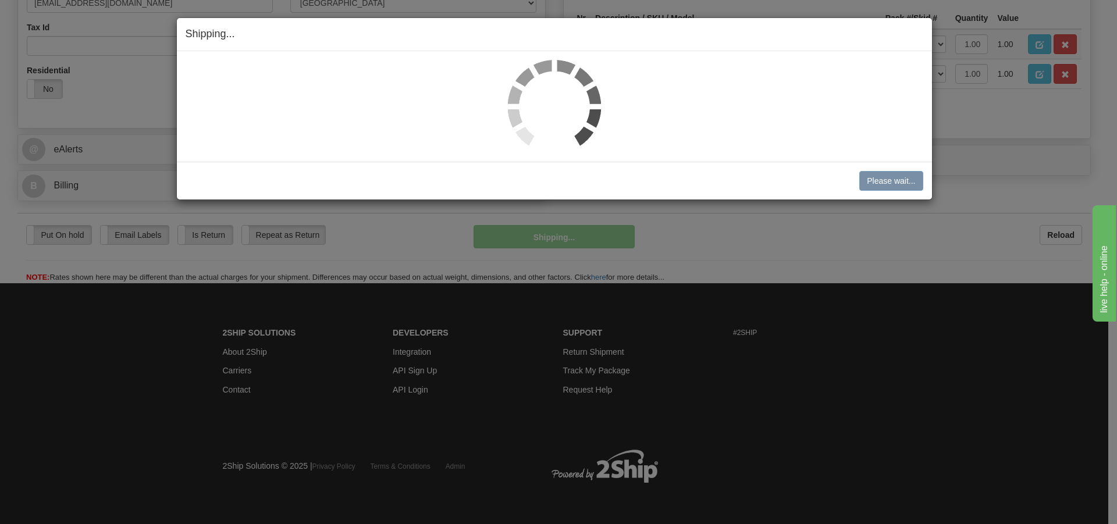
scroll to position [375, 0]
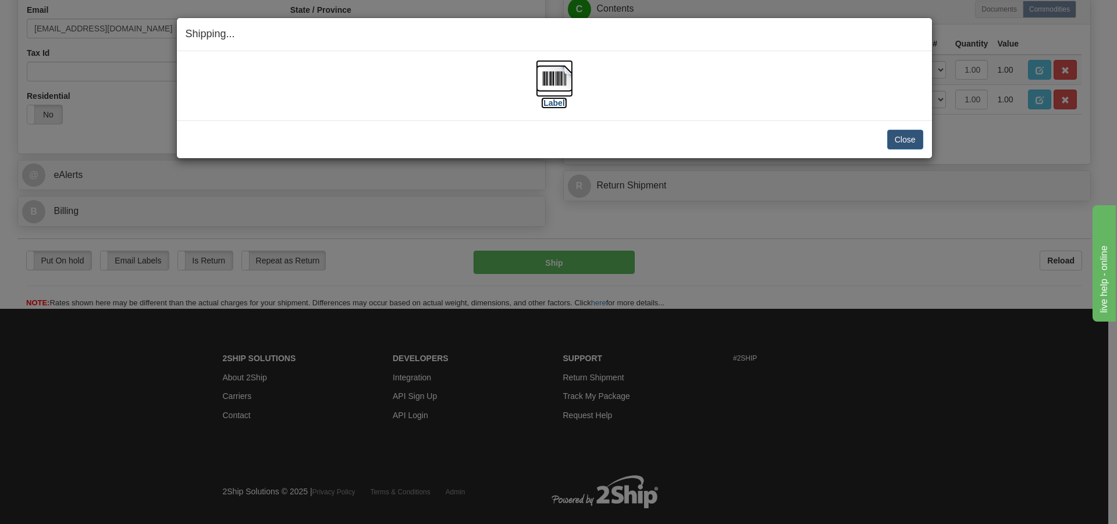
click at [548, 75] on img at bounding box center [554, 78] width 37 height 37
click at [909, 139] on button "Close" at bounding box center [906, 140] width 36 height 20
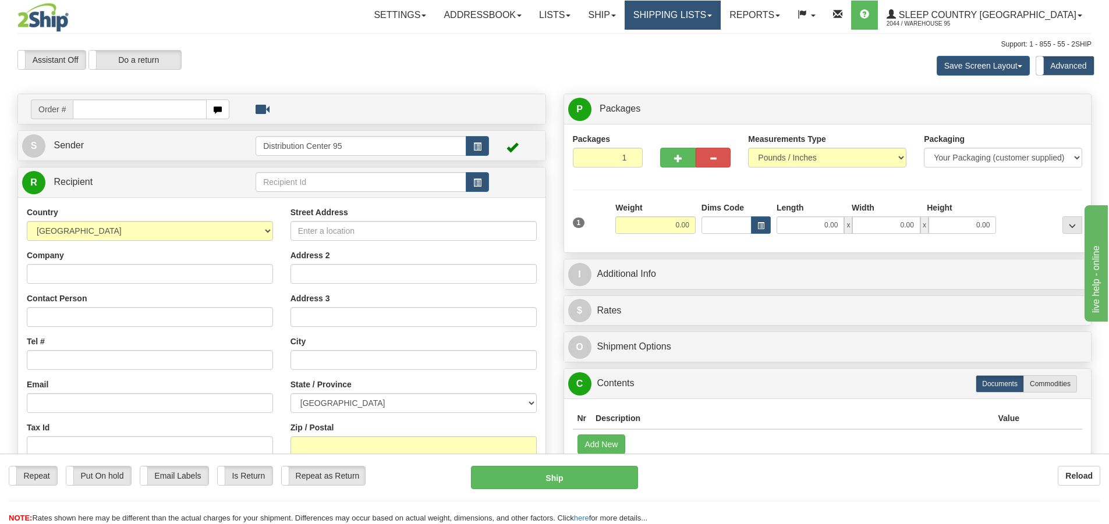
click at [721, 16] on link "Shipping lists" at bounding box center [673, 15] width 96 height 29
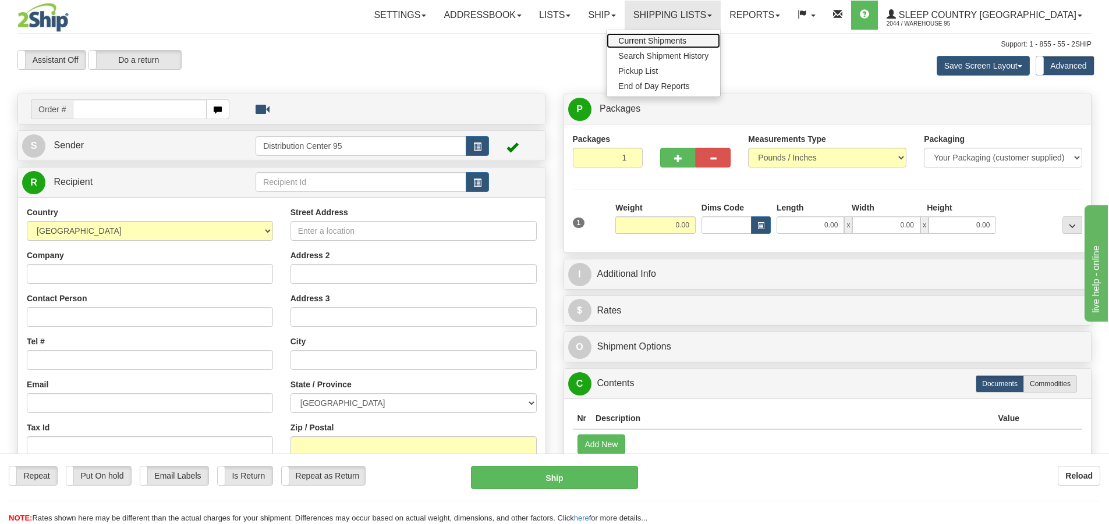
click at [686, 39] on span "Current Shipments" at bounding box center [652, 40] width 68 height 9
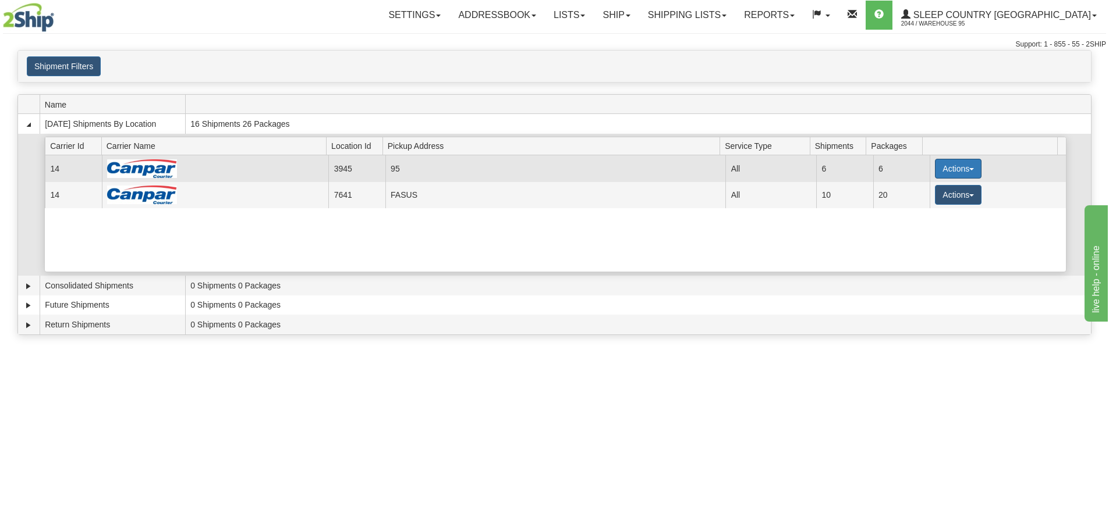
click at [957, 166] on button "Actions" at bounding box center [958, 169] width 47 height 20
click at [930, 206] on link "Close" at bounding box center [934, 205] width 93 height 15
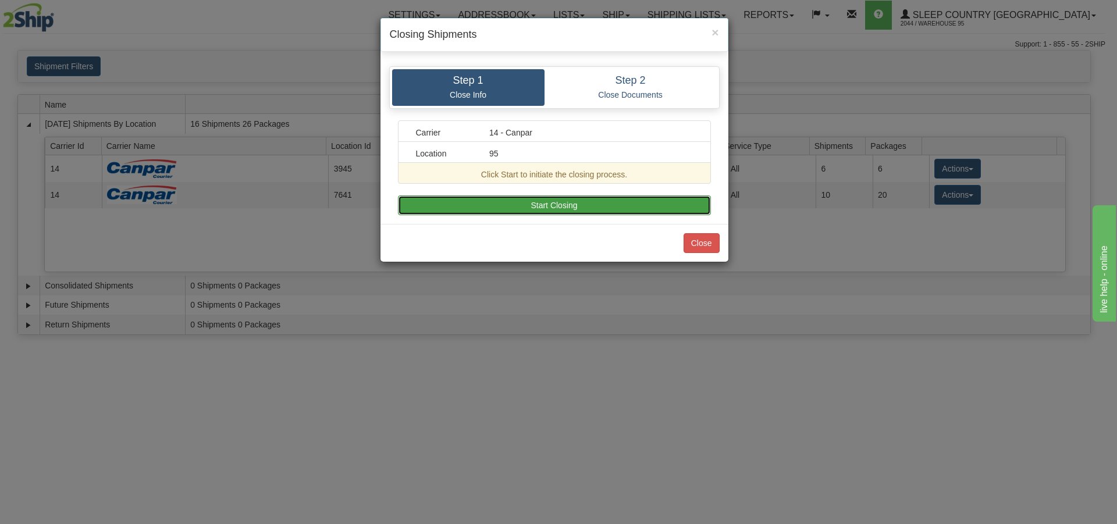
click at [613, 203] on button "Start Closing" at bounding box center [554, 206] width 313 height 20
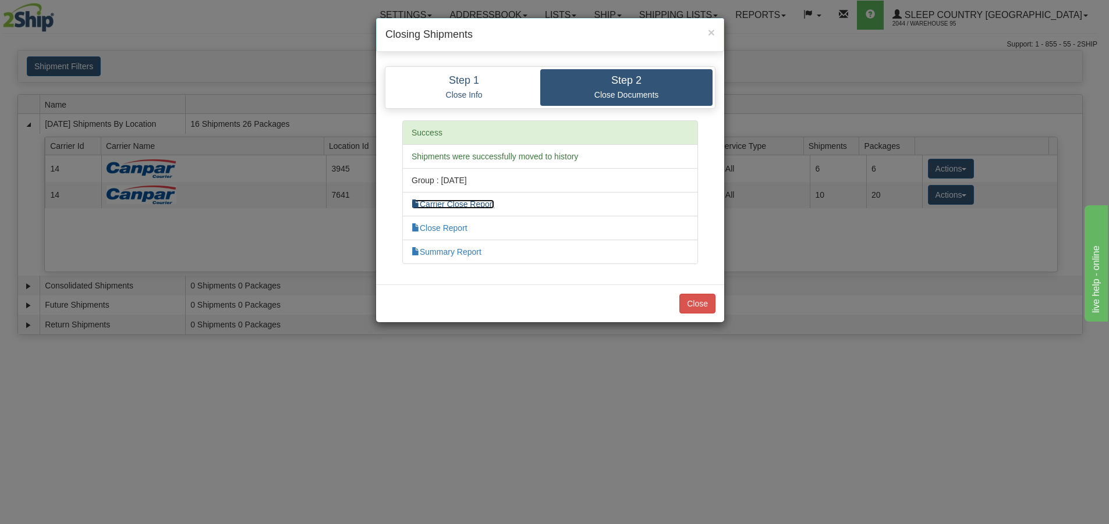
click at [467, 204] on link "Carrier Close Report" at bounding box center [452, 204] width 83 height 9
click at [456, 252] on link "Summary Report" at bounding box center [446, 251] width 70 height 9
click at [696, 303] on button "Close" at bounding box center [697, 304] width 36 height 20
